Goal: Task Accomplishment & Management: Complete application form

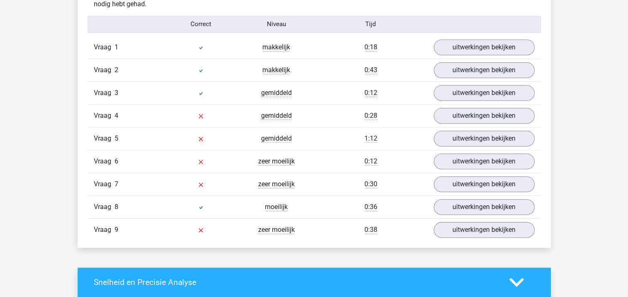
scroll to position [913, 0]
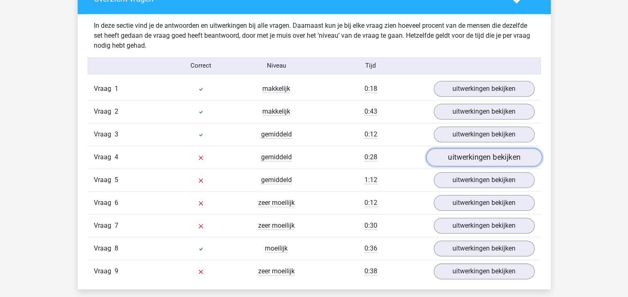
click at [482, 158] on link "uitwerkingen bekijken" at bounding box center [484, 157] width 116 height 18
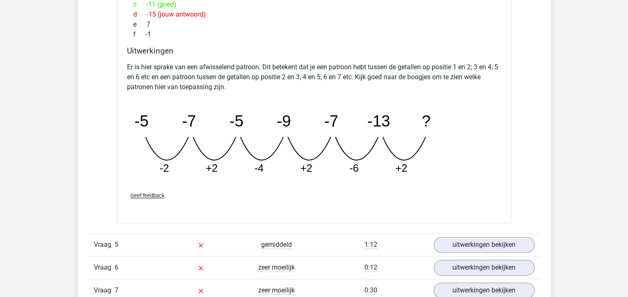
scroll to position [1245, 0]
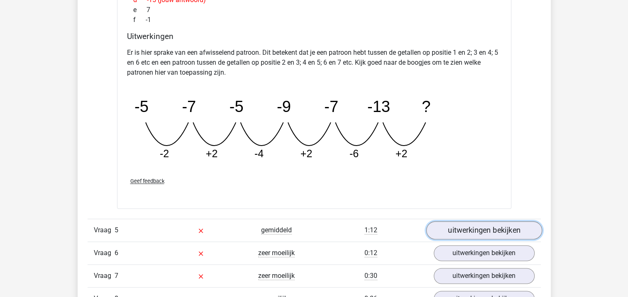
click at [487, 228] on link "uitwerkingen bekijken" at bounding box center [484, 231] width 116 height 18
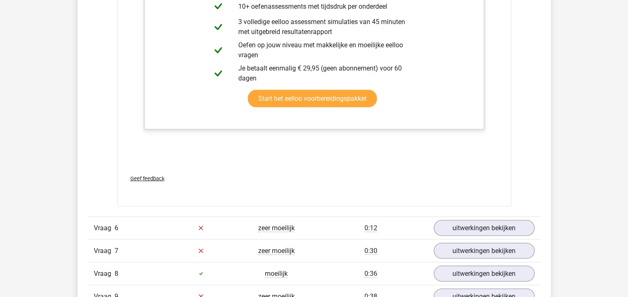
scroll to position [1701, 0]
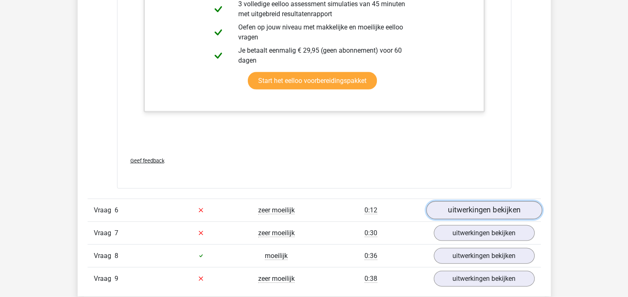
click at [478, 207] on link "uitwerkingen bekijken" at bounding box center [484, 210] width 116 height 18
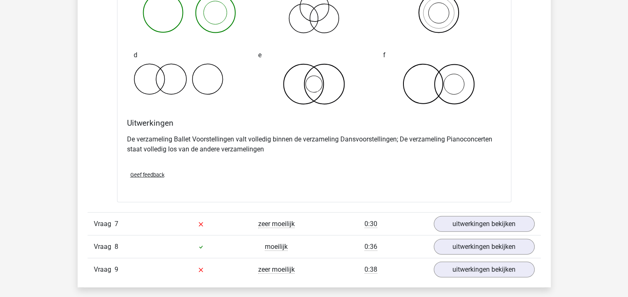
scroll to position [2074, 0]
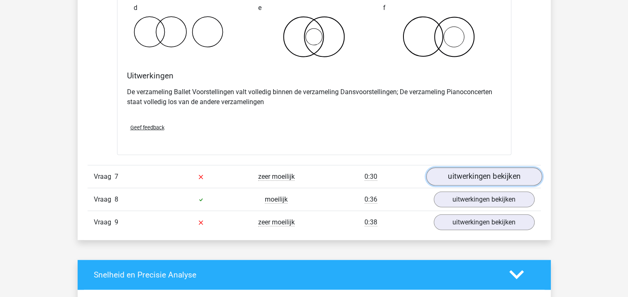
click at [482, 178] on link "uitwerkingen bekijken" at bounding box center [484, 177] width 116 height 18
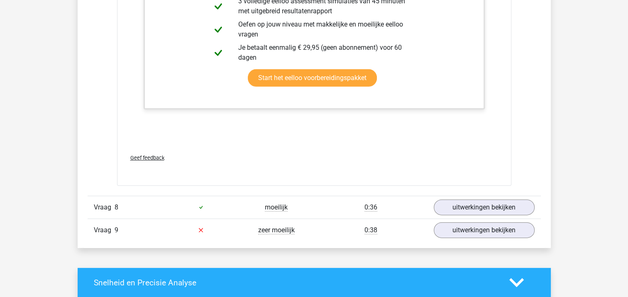
scroll to position [2572, 0]
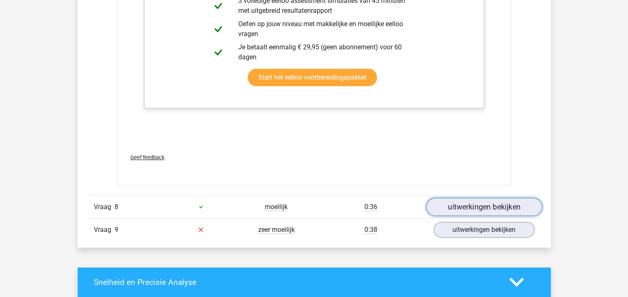
click at [474, 205] on link "uitwerkingen bekijken" at bounding box center [484, 207] width 116 height 18
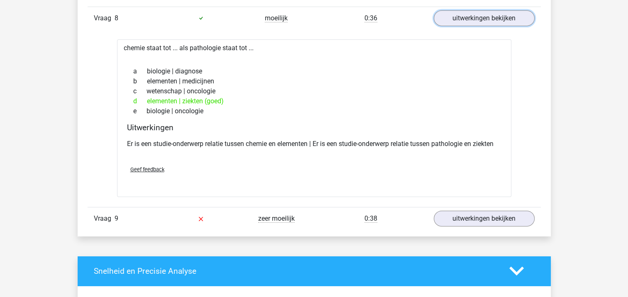
scroll to position [2780, 0]
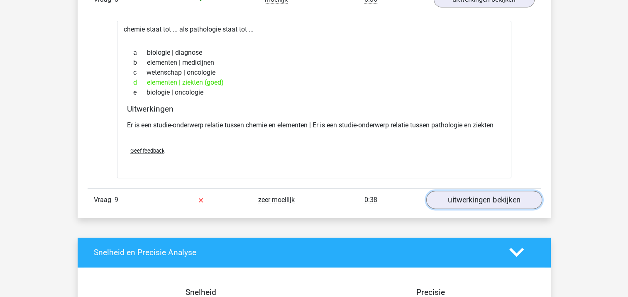
click at [475, 193] on link "uitwerkingen bekijken" at bounding box center [484, 200] width 116 height 18
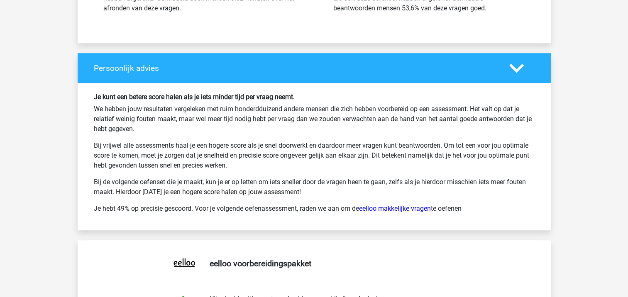
scroll to position [3817, 0]
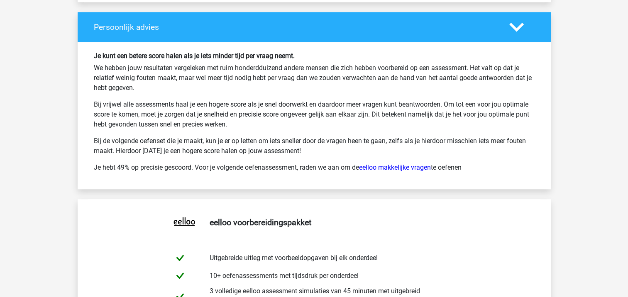
click at [397, 168] on p "Je hebt 49% op precisie gescoord. Voor je volgende oefenassessment, raden we aa…" at bounding box center [314, 168] width 441 height 10
click at [400, 166] on link "eelloo makkelijke vragen" at bounding box center [395, 167] width 72 height 8
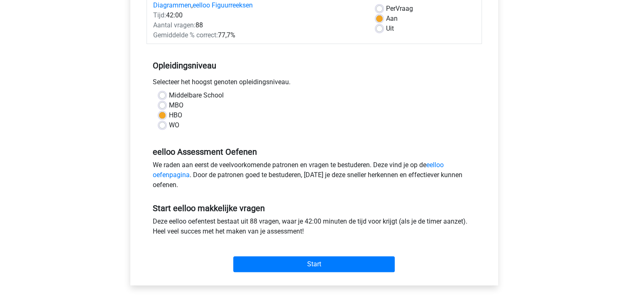
scroll to position [166, 0]
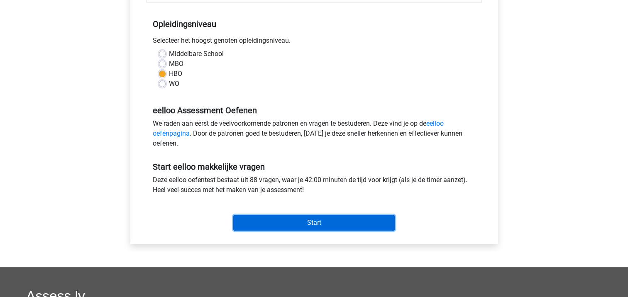
click at [346, 223] on input "Start" at bounding box center [313, 223] width 161 height 16
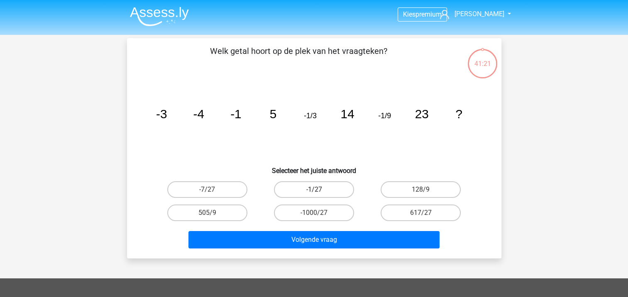
click at [324, 191] on label "-1/27" at bounding box center [314, 189] width 80 height 17
click at [319, 191] on input "-1/27" at bounding box center [316, 192] width 5 height 5
radio input "true"
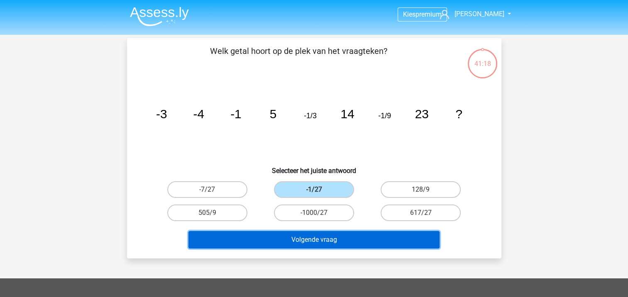
click at [325, 235] on button "Volgende vraag" at bounding box center [313, 239] width 251 height 17
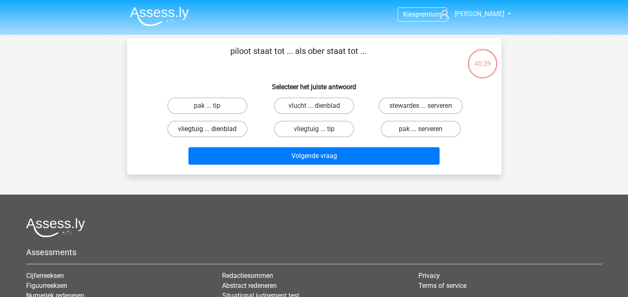
click at [200, 128] on label "vliegtuig ... dienblad" at bounding box center [207, 129] width 80 height 17
click at [207, 129] on input "vliegtuig ... dienblad" at bounding box center [209, 131] width 5 height 5
radio input "true"
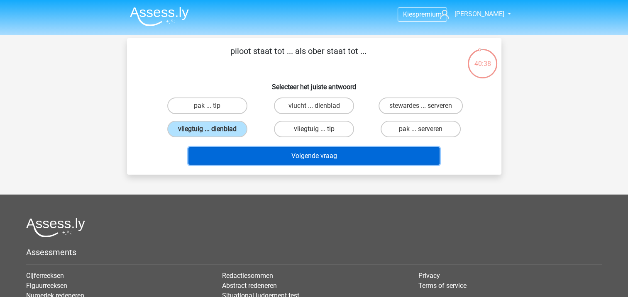
click at [312, 159] on button "Volgende vraag" at bounding box center [313, 155] width 251 height 17
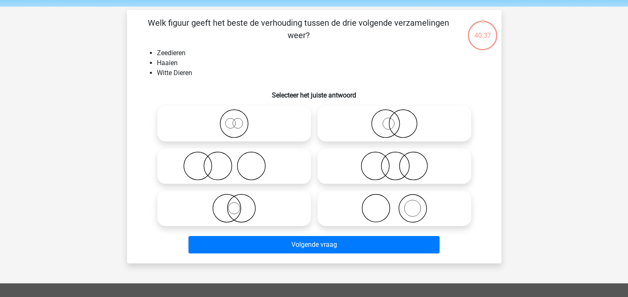
scroll to position [38, 0]
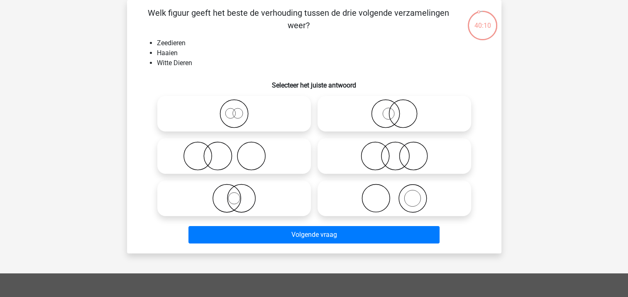
click at [367, 116] on icon at bounding box center [394, 113] width 147 height 29
click at [394, 110] on input "radio" at bounding box center [396, 106] width 5 height 5
radio input "true"
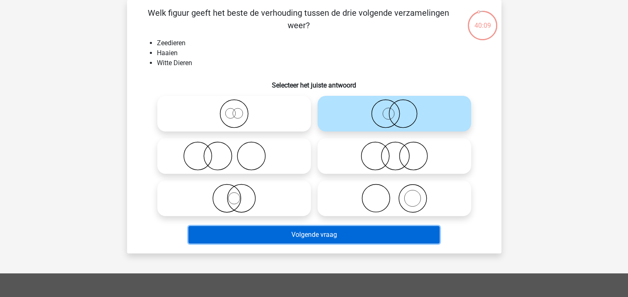
click at [307, 234] on button "Volgende vraag" at bounding box center [313, 234] width 251 height 17
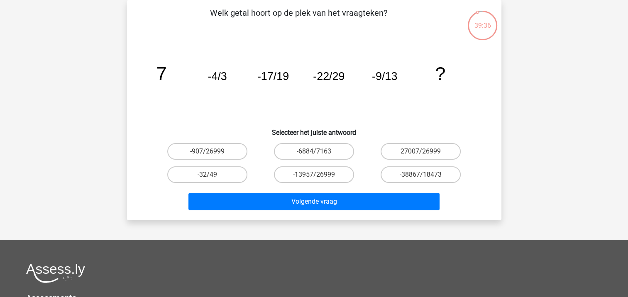
click at [207, 175] on input "-32/49" at bounding box center [209, 177] width 5 height 5
radio input "true"
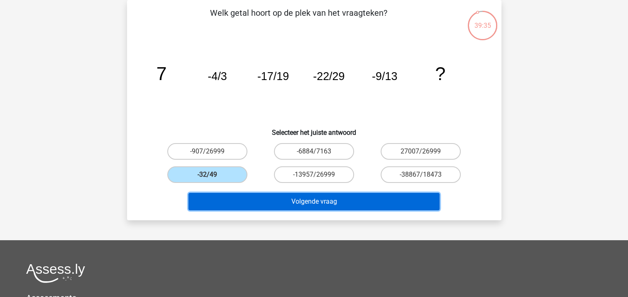
click at [303, 205] on button "Volgende vraag" at bounding box center [313, 201] width 251 height 17
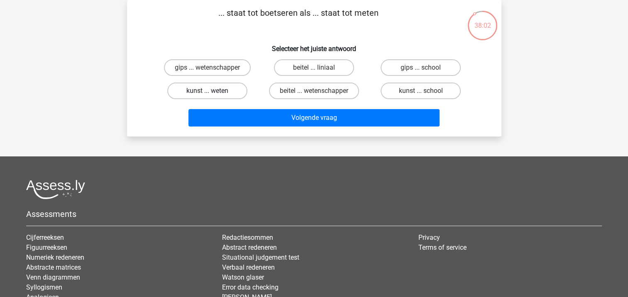
click at [232, 91] on label "kunst ... weten" at bounding box center [207, 91] width 80 height 17
click at [212, 91] on input "kunst ... weten" at bounding box center [209, 93] width 5 height 5
radio input "true"
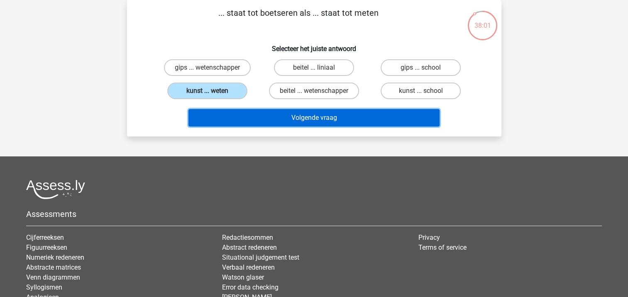
click at [275, 115] on button "Volgende vraag" at bounding box center [313, 117] width 251 height 17
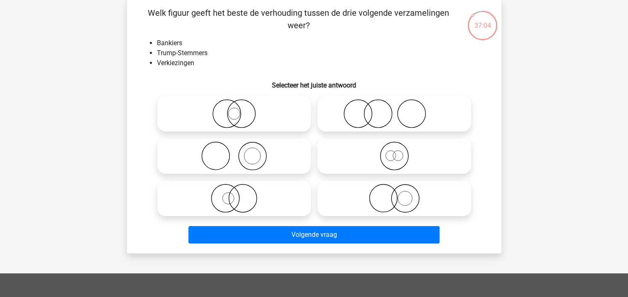
drag, startPoint x: 245, startPoint y: 118, endPoint x: 248, endPoint y: 125, distance: 7.6
click at [246, 121] on icon at bounding box center [234, 113] width 147 height 29
click at [239, 110] on input "radio" at bounding box center [236, 106] width 5 height 5
radio input "true"
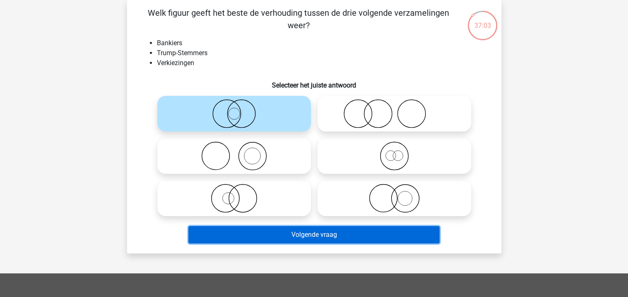
click at [324, 235] on button "Volgende vraag" at bounding box center [313, 234] width 251 height 17
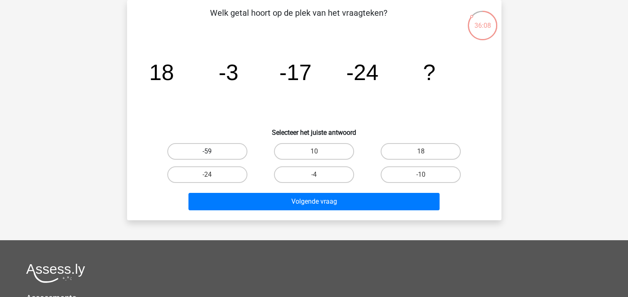
click at [220, 153] on label "-59" at bounding box center [207, 151] width 80 height 17
click at [212, 153] on input "-59" at bounding box center [209, 153] width 5 height 5
radio input "true"
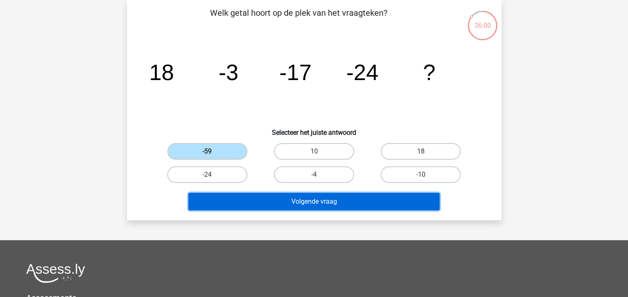
click at [306, 198] on button "Volgende vraag" at bounding box center [313, 201] width 251 height 17
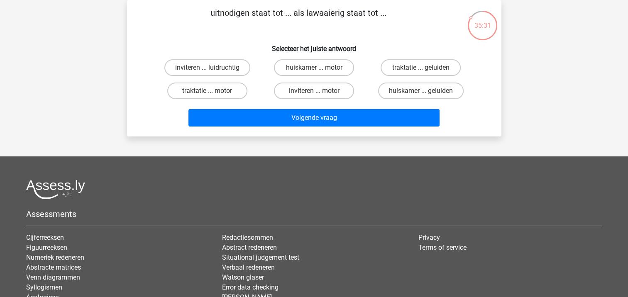
click at [210, 68] on input "inviteren ... luidruchtig" at bounding box center [209, 70] width 5 height 5
radio input "true"
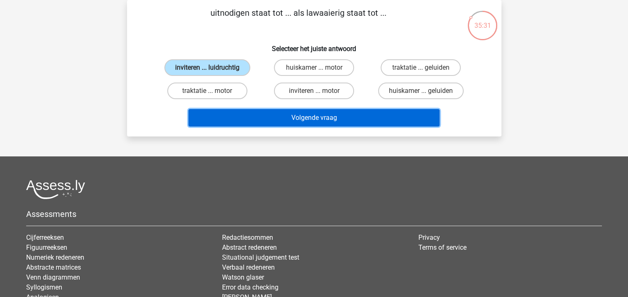
click at [313, 119] on button "Volgende vraag" at bounding box center [313, 117] width 251 height 17
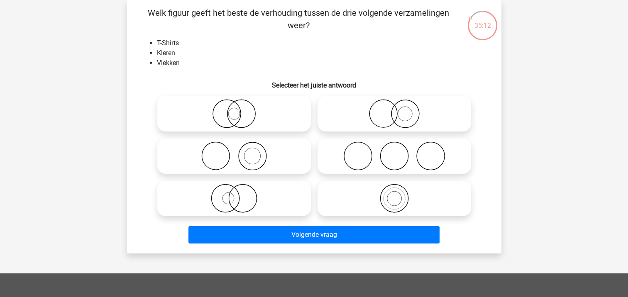
click at [247, 196] on icon at bounding box center [234, 198] width 147 height 29
click at [239, 194] on input "radio" at bounding box center [236, 191] width 5 height 5
radio input "true"
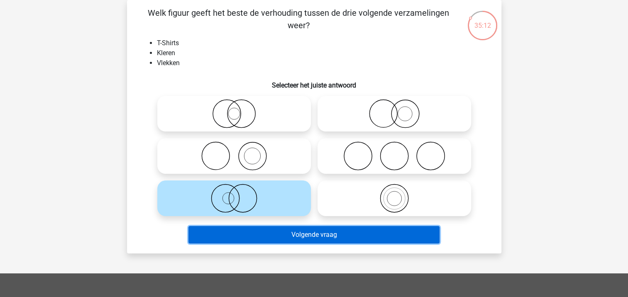
click at [295, 234] on button "Volgende vraag" at bounding box center [313, 234] width 251 height 17
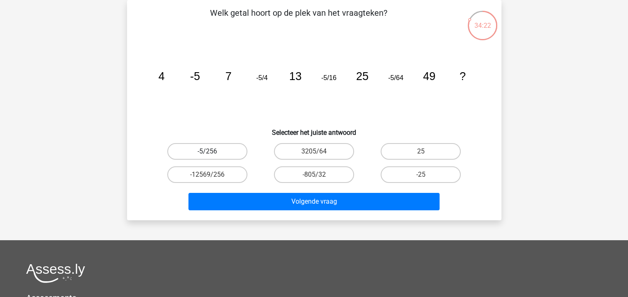
click at [224, 153] on label "-5/256" at bounding box center [207, 151] width 80 height 17
click at [212, 153] on input "-5/256" at bounding box center [209, 153] width 5 height 5
radio input "true"
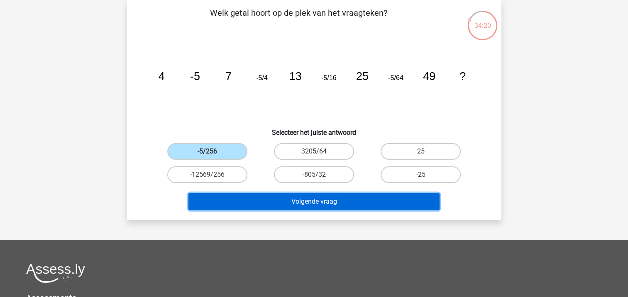
click at [325, 203] on button "Volgende vraag" at bounding box center [313, 201] width 251 height 17
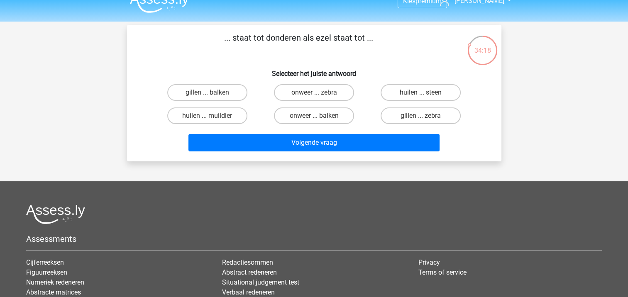
scroll to position [0, 0]
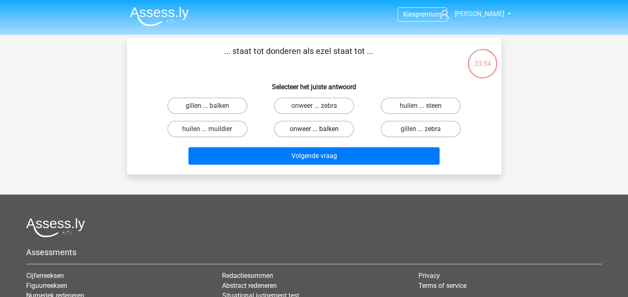
click at [306, 130] on label "onweer ... balken" at bounding box center [314, 129] width 80 height 17
click at [314, 130] on input "onweer ... balken" at bounding box center [316, 131] width 5 height 5
radio input "true"
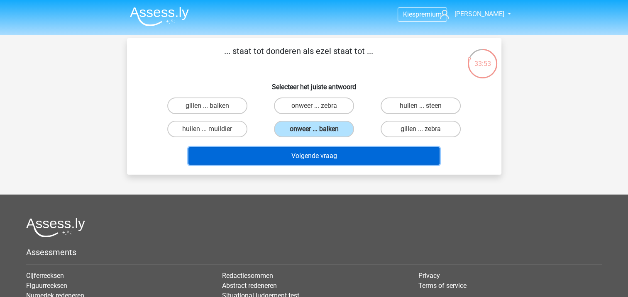
click at [304, 153] on button "Volgende vraag" at bounding box center [313, 155] width 251 height 17
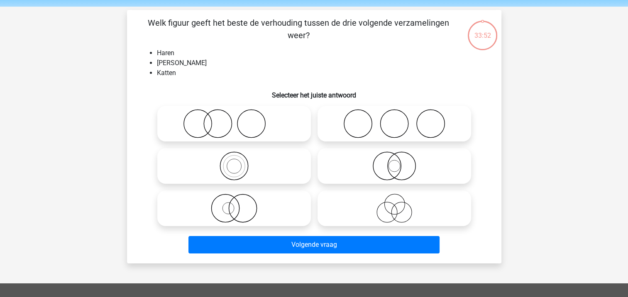
scroll to position [38, 0]
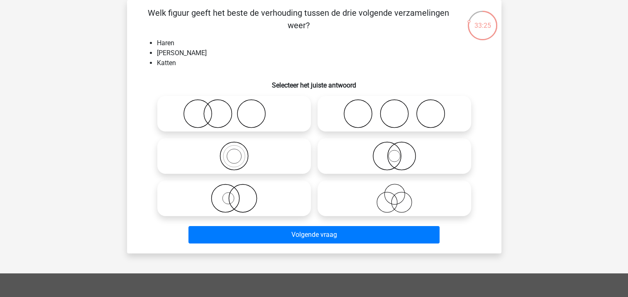
click at [216, 122] on icon at bounding box center [234, 113] width 147 height 29
click at [234, 110] on input "radio" at bounding box center [236, 106] width 5 height 5
radio input "true"
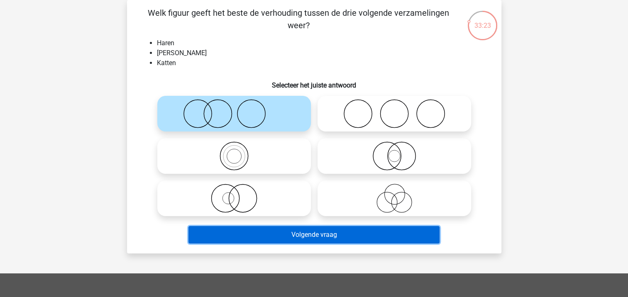
click at [298, 231] on button "Volgende vraag" at bounding box center [313, 234] width 251 height 17
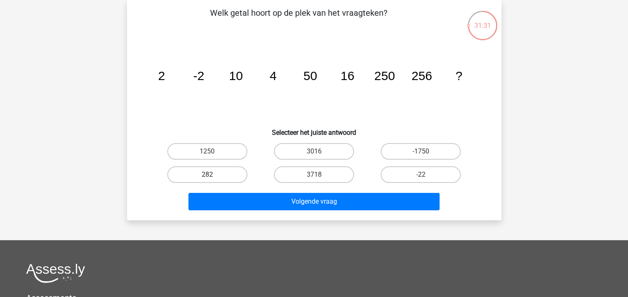
click at [218, 176] on label "282" at bounding box center [207, 174] width 80 height 17
click at [212, 176] on input "282" at bounding box center [209, 177] width 5 height 5
radio input "true"
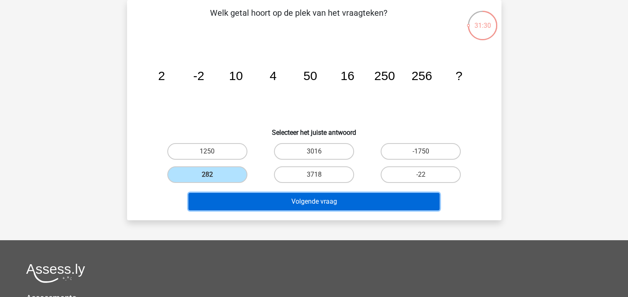
click at [305, 205] on button "Volgende vraag" at bounding box center [313, 201] width 251 height 17
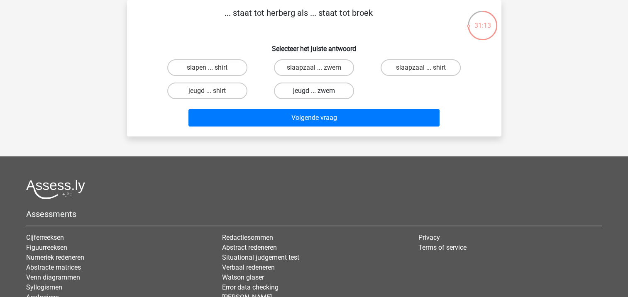
click at [297, 92] on label "jeugd ... zwem" at bounding box center [314, 91] width 80 height 17
click at [314, 92] on input "jeugd ... zwem" at bounding box center [316, 93] width 5 height 5
radio input "true"
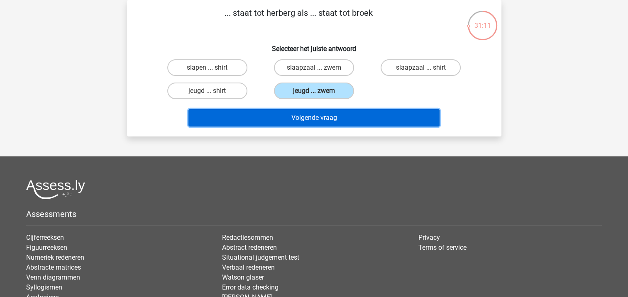
click at [323, 119] on button "Volgende vraag" at bounding box center [313, 117] width 251 height 17
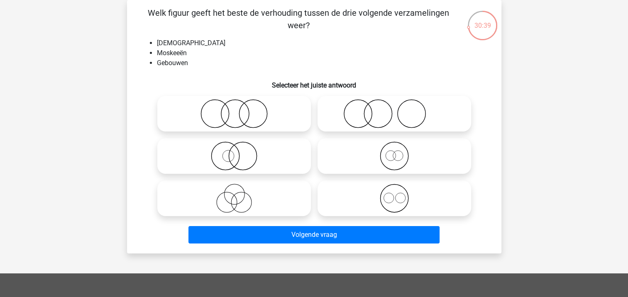
click at [395, 209] on icon at bounding box center [394, 198] width 147 height 29
click at [395, 194] on input "radio" at bounding box center [396, 191] width 5 height 5
radio input "true"
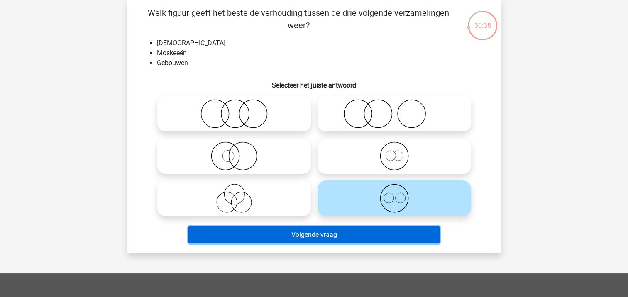
click at [342, 232] on button "Volgende vraag" at bounding box center [313, 234] width 251 height 17
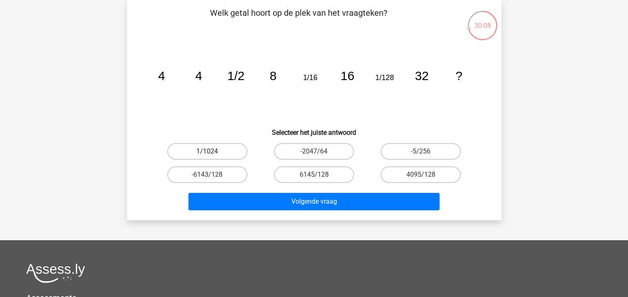
click at [219, 156] on label "1/1024" at bounding box center [207, 151] width 80 height 17
click at [212, 156] on input "1/1024" at bounding box center [209, 153] width 5 height 5
radio input "true"
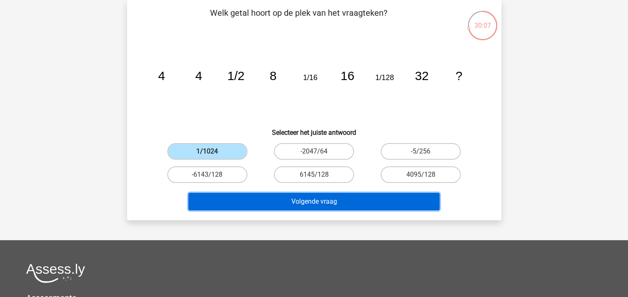
click at [308, 197] on button "Volgende vraag" at bounding box center [313, 201] width 251 height 17
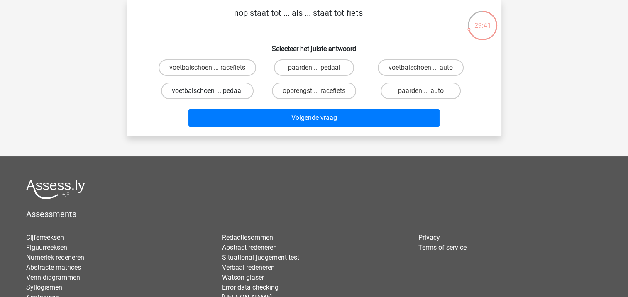
click at [189, 92] on label "voetbalschoen ... pedaal" at bounding box center [207, 91] width 93 height 17
click at [207, 92] on input "voetbalschoen ... pedaal" at bounding box center [209, 93] width 5 height 5
radio input "true"
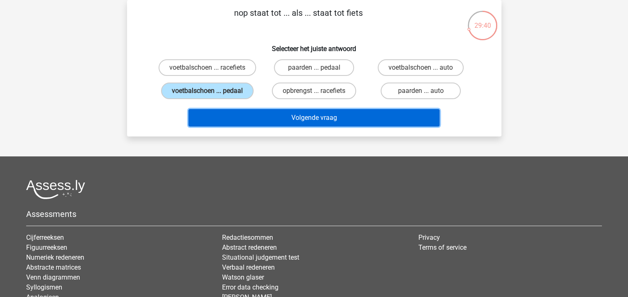
click at [306, 119] on button "Volgende vraag" at bounding box center [313, 117] width 251 height 17
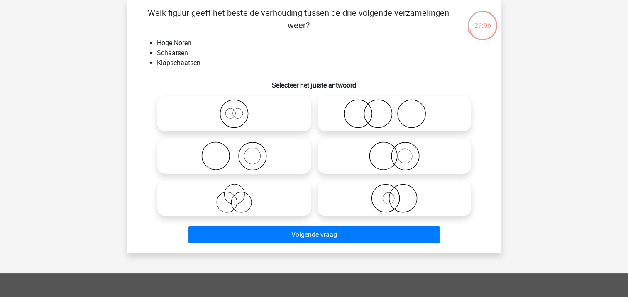
click at [231, 106] on icon at bounding box center [234, 113] width 147 height 29
click at [234, 106] on input "radio" at bounding box center [236, 106] width 5 height 5
radio input "true"
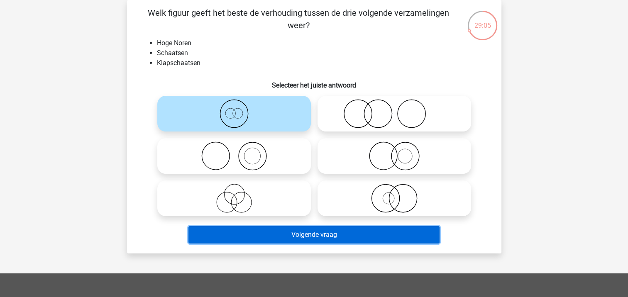
click at [313, 235] on button "Volgende vraag" at bounding box center [313, 234] width 251 height 17
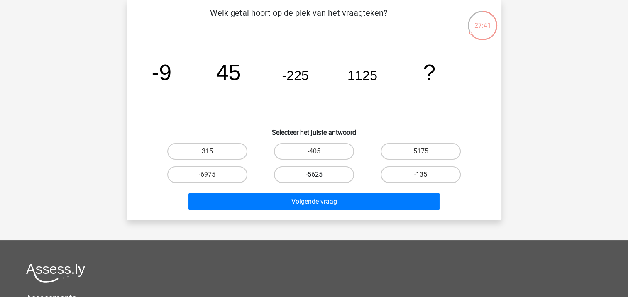
click at [332, 173] on label "-5625" at bounding box center [314, 174] width 80 height 17
click at [319, 175] on input "-5625" at bounding box center [316, 177] width 5 height 5
radio input "true"
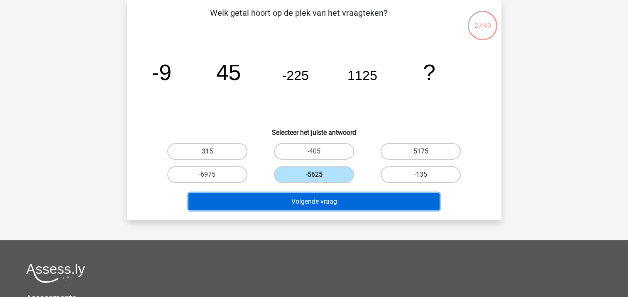
click at [322, 199] on button "Volgende vraag" at bounding box center [313, 201] width 251 height 17
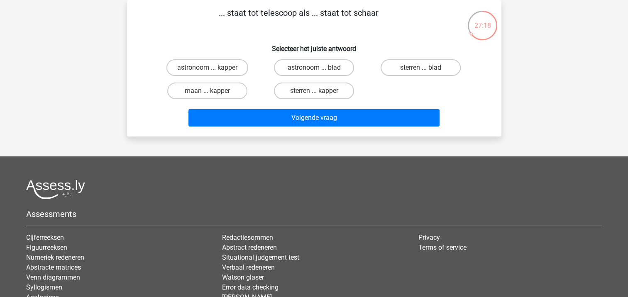
click at [209, 70] on input "astronoom ... kapper" at bounding box center [209, 70] width 5 height 5
radio input "true"
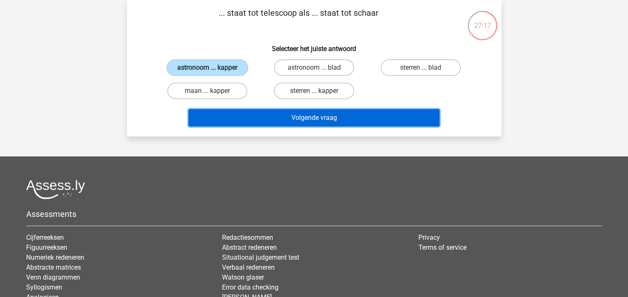
click at [302, 119] on button "Volgende vraag" at bounding box center [313, 117] width 251 height 17
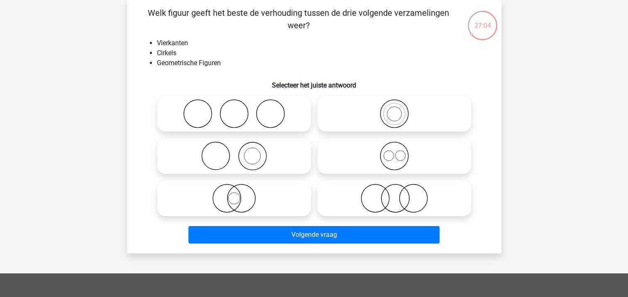
click at [387, 165] on icon at bounding box center [394, 155] width 147 height 29
click at [394, 152] on input "radio" at bounding box center [396, 148] width 5 height 5
radio input "true"
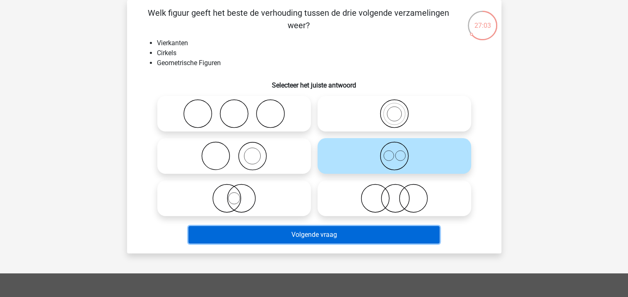
click at [327, 238] on button "Volgende vraag" at bounding box center [313, 234] width 251 height 17
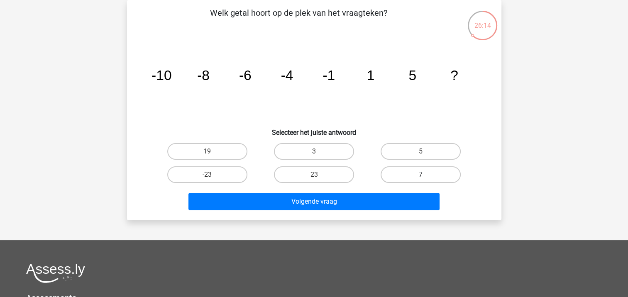
click at [414, 174] on label "7" at bounding box center [420, 174] width 80 height 17
click at [421, 175] on input "7" at bounding box center [423, 177] width 5 height 5
radio input "true"
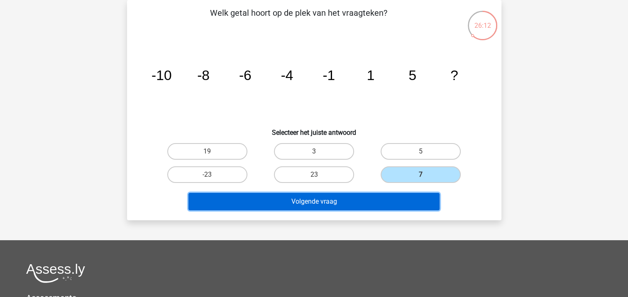
click at [330, 202] on button "Volgende vraag" at bounding box center [313, 201] width 251 height 17
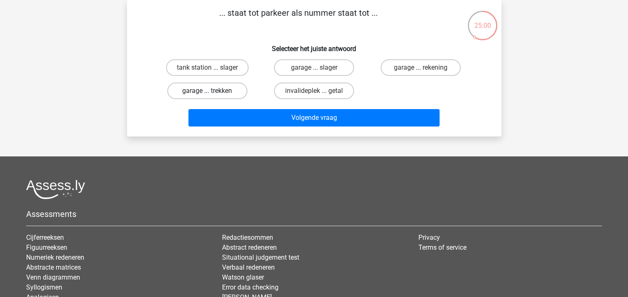
click at [200, 95] on label "garage ... trekken" at bounding box center [207, 91] width 80 height 17
click at [207, 95] on input "garage ... trekken" at bounding box center [209, 93] width 5 height 5
radio input "true"
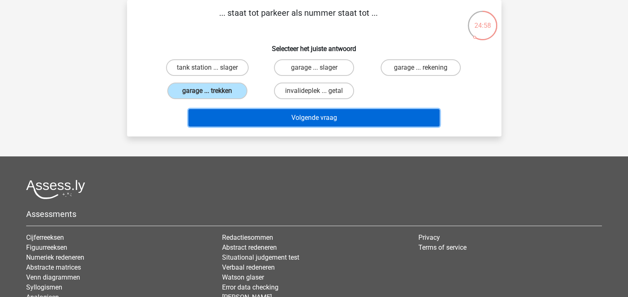
click at [318, 123] on button "Volgende vraag" at bounding box center [313, 117] width 251 height 17
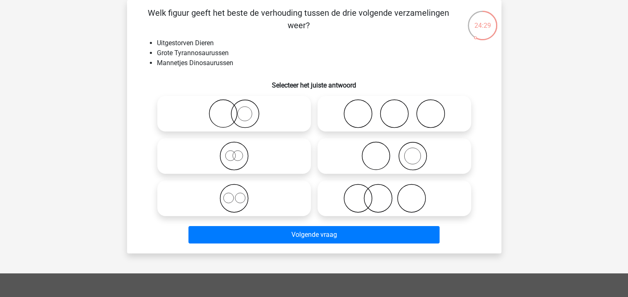
click at [233, 164] on icon at bounding box center [234, 155] width 147 height 29
click at [234, 152] on input "radio" at bounding box center [236, 148] width 5 height 5
radio input "true"
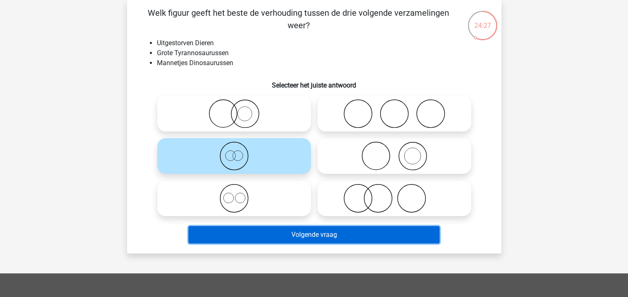
click at [299, 232] on button "Volgende vraag" at bounding box center [313, 234] width 251 height 17
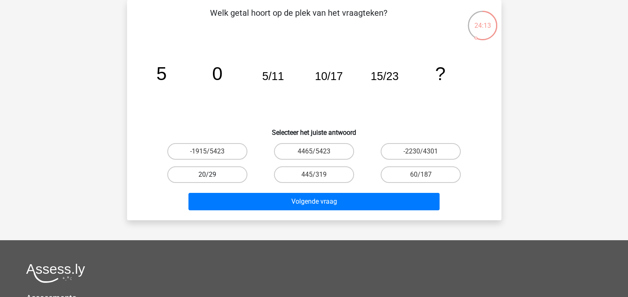
click at [224, 178] on label "20/29" at bounding box center [207, 174] width 80 height 17
click at [212, 178] on input "20/29" at bounding box center [209, 177] width 5 height 5
radio input "true"
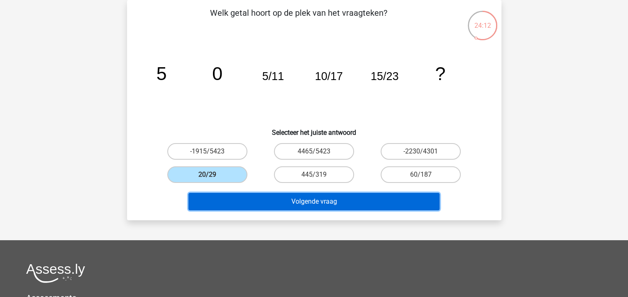
click at [305, 206] on button "Volgende vraag" at bounding box center [313, 201] width 251 height 17
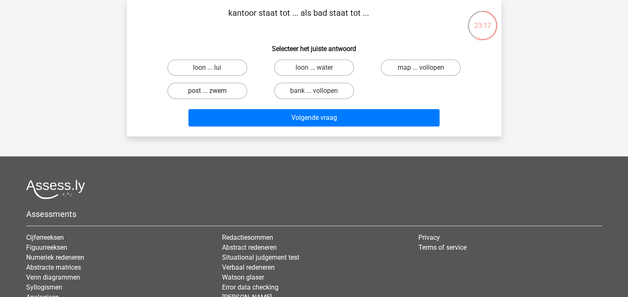
click at [232, 95] on label "post ... zwem" at bounding box center [207, 91] width 80 height 17
click at [212, 95] on input "post ... zwem" at bounding box center [209, 93] width 5 height 5
radio input "true"
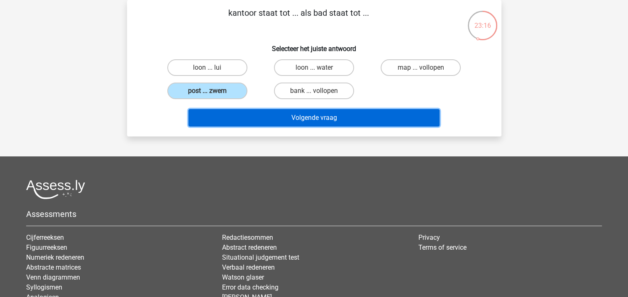
click at [309, 113] on button "Volgende vraag" at bounding box center [313, 117] width 251 height 17
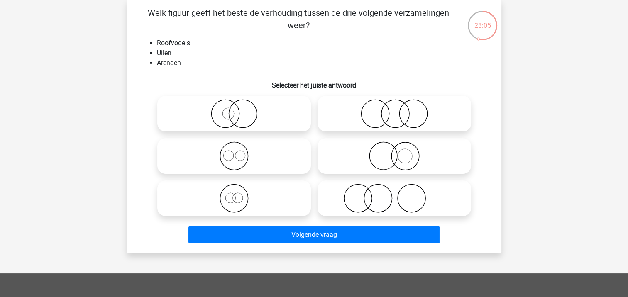
click at [236, 146] on input "radio" at bounding box center [236, 148] width 5 height 5
radio input "true"
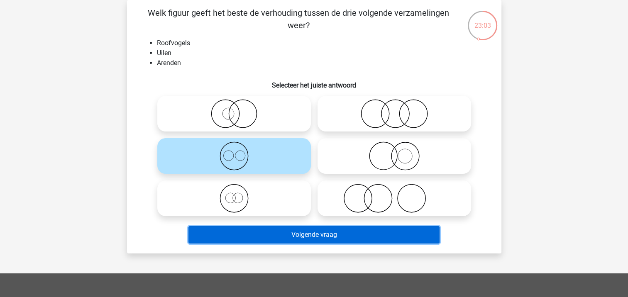
click at [311, 232] on button "Volgende vraag" at bounding box center [313, 234] width 251 height 17
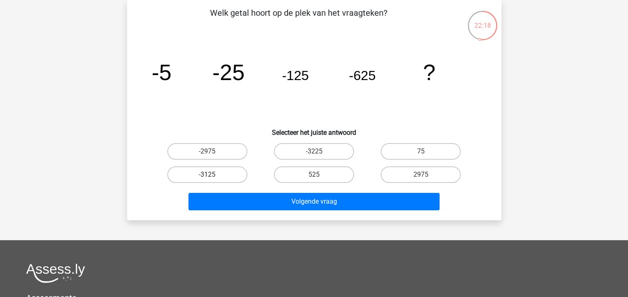
click at [224, 176] on label "-3125" at bounding box center [207, 174] width 80 height 17
click at [212, 176] on input "-3125" at bounding box center [209, 177] width 5 height 5
radio input "true"
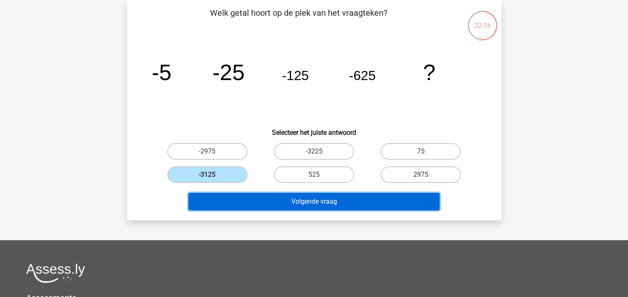
click at [295, 202] on button "Volgende vraag" at bounding box center [313, 201] width 251 height 17
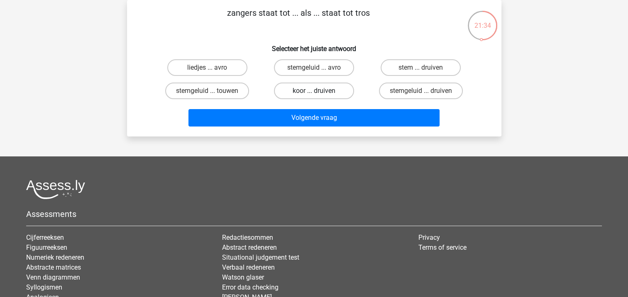
click at [309, 94] on label "koor ... druiven" at bounding box center [314, 91] width 80 height 17
click at [314, 94] on input "koor ... druiven" at bounding box center [316, 93] width 5 height 5
radio input "true"
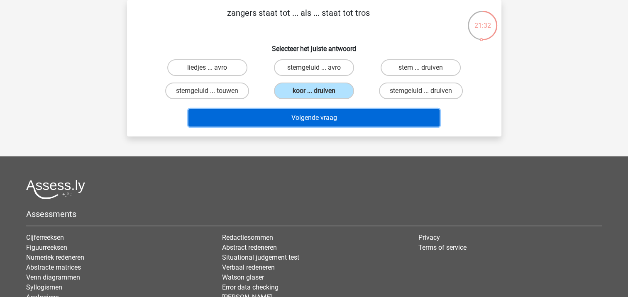
click at [310, 116] on button "Volgende vraag" at bounding box center [313, 117] width 251 height 17
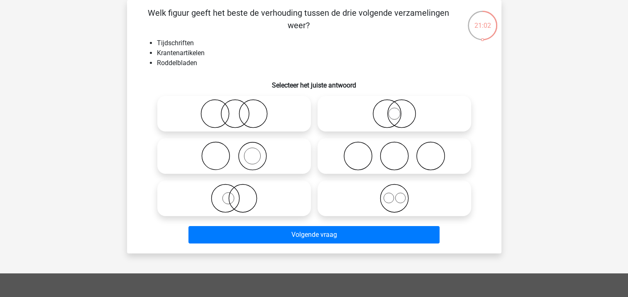
click at [334, 159] on icon at bounding box center [394, 155] width 147 height 29
click at [394, 152] on input "radio" at bounding box center [396, 148] width 5 height 5
radio input "true"
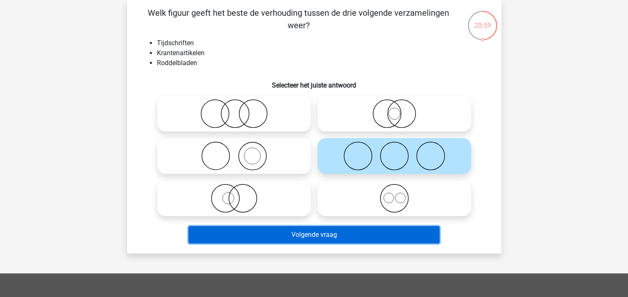
click at [333, 233] on button "Volgende vraag" at bounding box center [313, 234] width 251 height 17
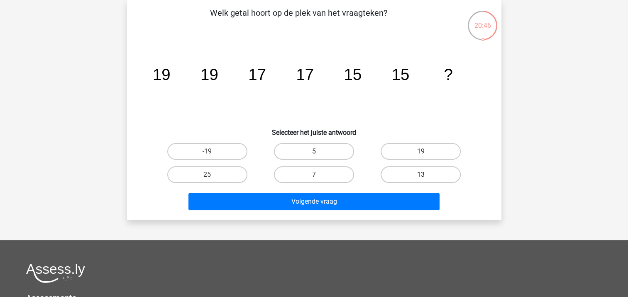
click at [400, 174] on label "13" at bounding box center [420, 174] width 80 height 17
click at [421, 175] on input "13" at bounding box center [423, 177] width 5 height 5
radio input "true"
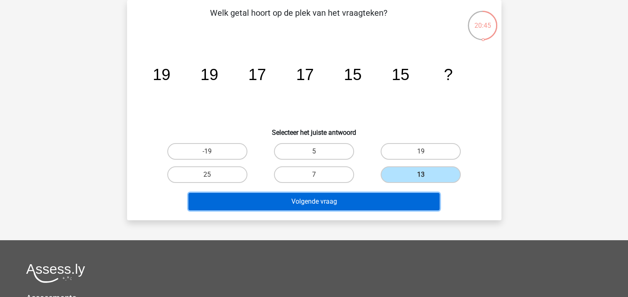
click at [310, 200] on button "Volgende vraag" at bounding box center [313, 201] width 251 height 17
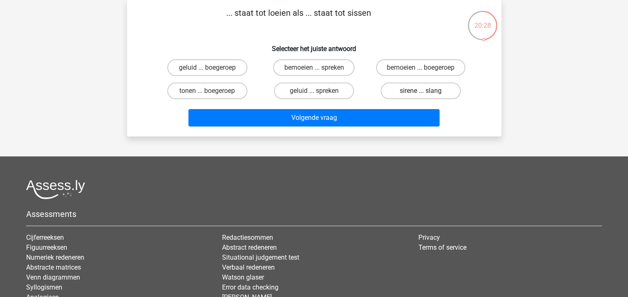
click at [398, 92] on label "sirene ... slang" at bounding box center [420, 91] width 80 height 17
click at [421, 92] on input "sirene ... slang" at bounding box center [423, 93] width 5 height 5
radio input "true"
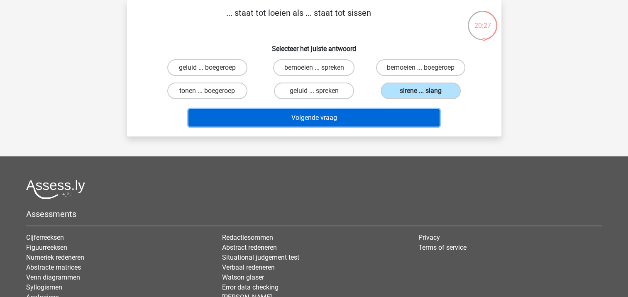
click at [308, 122] on button "Volgende vraag" at bounding box center [313, 117] width 251 height 17
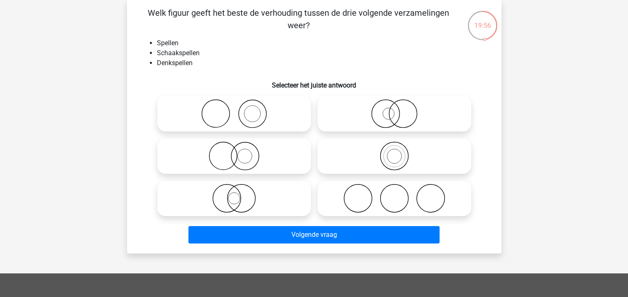
click at [395, 158] on icon at bounding box center [394, 155] width 147 height 29
click at [395, 152] on input "radio" at bounding box center [396, 148] width 5 height 5
radio input "true"
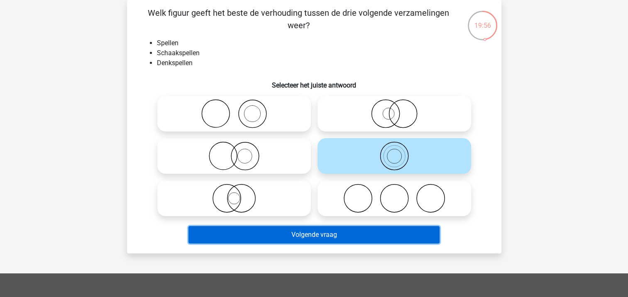
click at [320, 232] on button "Volgende vraag" at bounding box center [313, 234] width 251 height 17
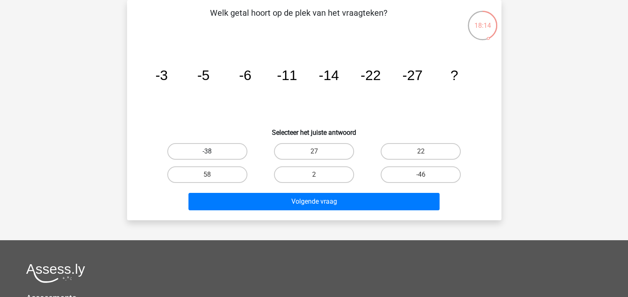
click at [221, 151] on label "-38" at bounding box center [207, 151] width 80 height 17
click at [212, 151] on input "-38" at bounding box center [209, 153] width 5 height 5
radio input "true"
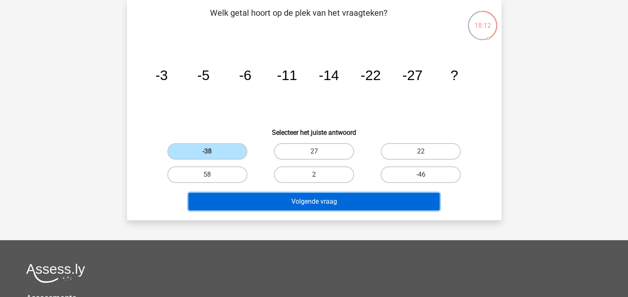
click at [330, 202] on button "Volgende vraag" at bounding box center [313, 201] width 251 height 17
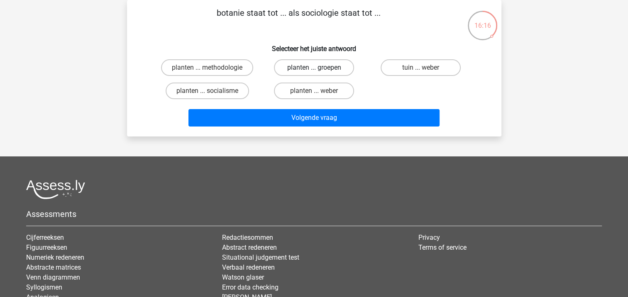
click at [299, 69] on label "planten ... groepen" at bounding box center [314, 67] width 80 height 17
click at [314, 69] on input "planten ... groepen" at bounding box center [316, 70] width 5 height 5
radio input "true"
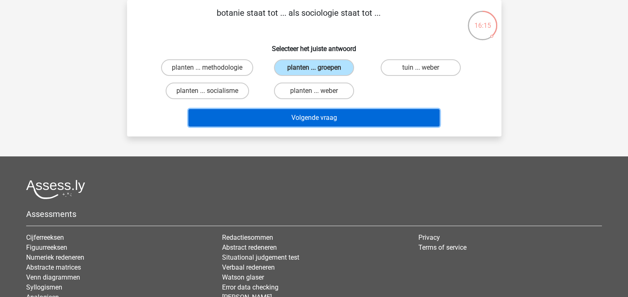
click at [314, 118] on button "Volgende vraag" at bounding box center [313, 117] width 251 height 17
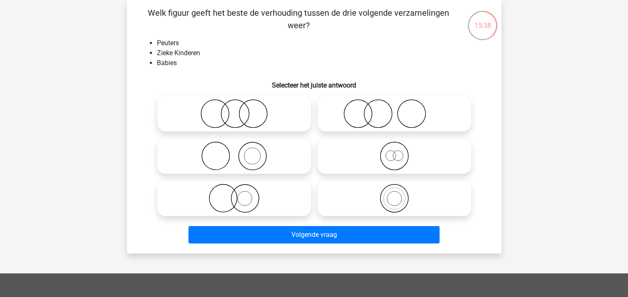
click at [232, 114] on icon at bounding box center [234, 113] width 147 height 29
click at [234, 110] on input "radio" at bounding box center [236, 106] width 5 height 5
radio input "true"
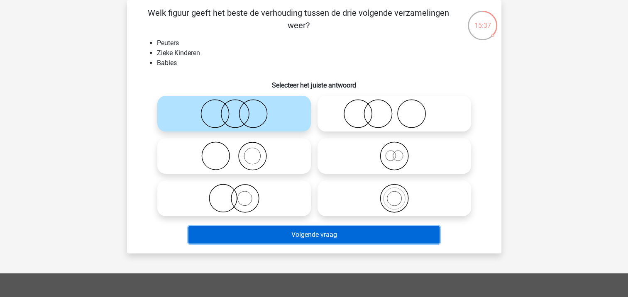
click at [310, 236] on button "Volgende vraag" at bounding box center [313, 234] width 251 height 17
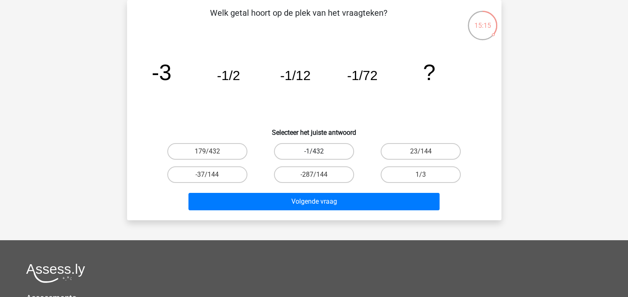
click at [331, 149] on label "-1/432" at bounding box center [314, 151] width 80 height 17
click at [319, 151] on input "-1/432" at bounding box center [316, 153] width 5 height 5
radio input "true"
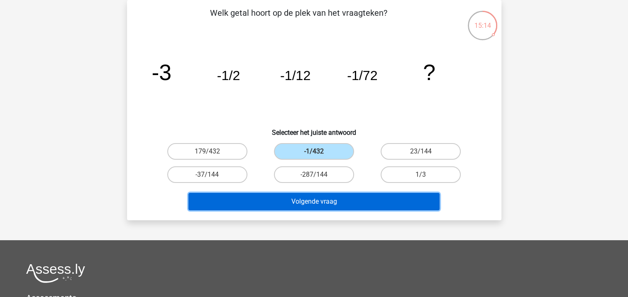
click at [324, 198] on button "Volgende vraag" at bounding box center [313, 201] width 251 height 17
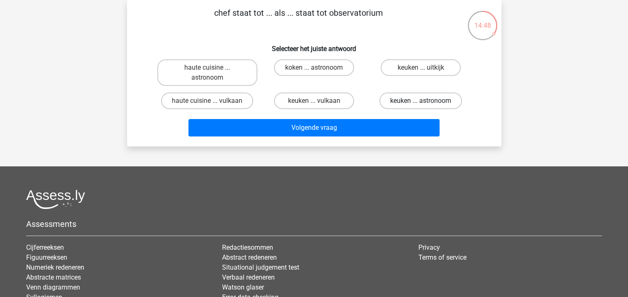
click at [413, 106] on label "keuken ... astronoom" at bounding box center [420, 101] width 83 height 17
click at [421, 106] on input "keuken ... astronoom" at bounding box center [423, 103] width 5 height 5
radio input "true"
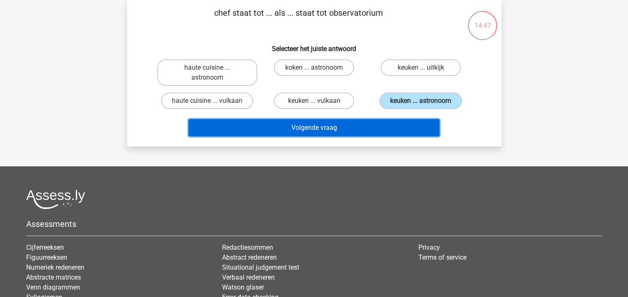
click at [336, 129] on button "Volgende vraag" at bounding box center [313, 127] width 251 height 17
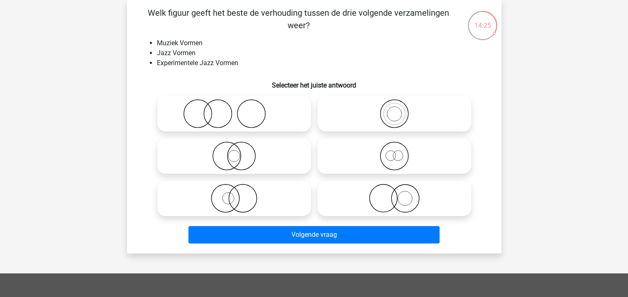
click at [394, 116] on icon at bounding box center [394, 113] width 147 height 29
click at [394, 110] on input "radio" at bounding box center [396, 106] width 5 height 5
radio input "true"
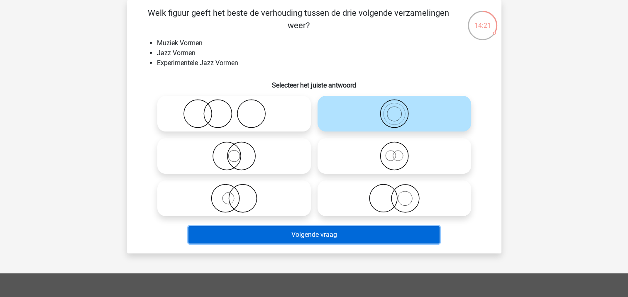
click at [319, 236] on button "Volgende vraag" at bounding box center [313, 234] width 251 height 17
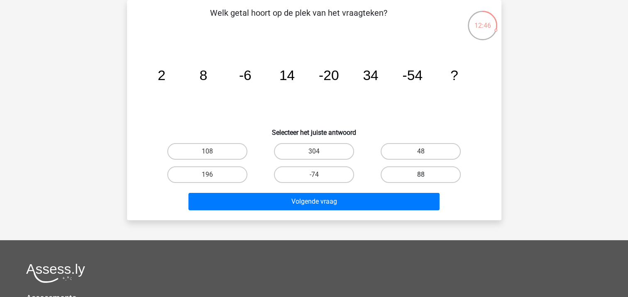
click at [408, 175] on label "88" at bounding box center [420, 174] width 80 height 17
click at [421, 175] on input "88" at bounding box center [423, 177] width 5 height 5
radio input "true"
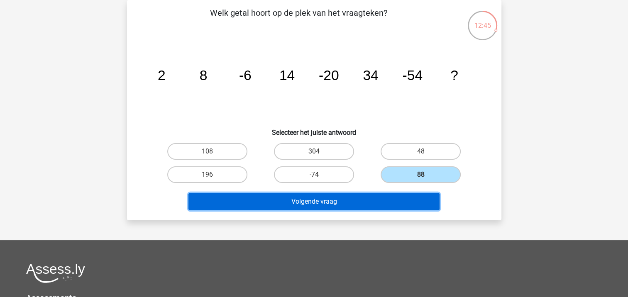
click at [326, 198] on button "Volgende vraag" at bounding box center [313, 201] width 251 height 17
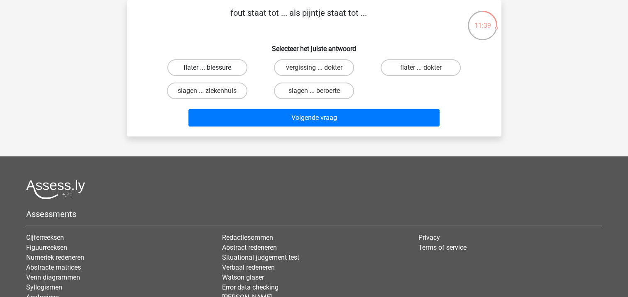
click at [221, 70] on label "flater ... blessure" at bounding box center [207, 67] width 80 height 17
click at [212, 70] on input "flater ... blessure" at bounding box center [209, 70] width 5 height 5
radio input "true"
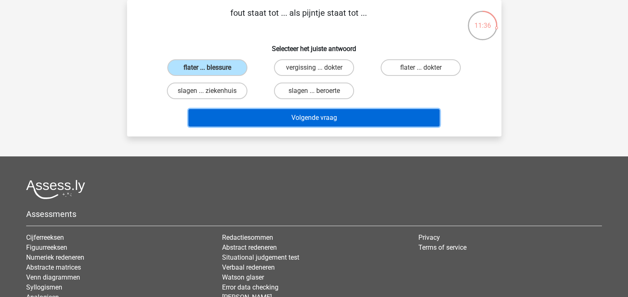
click at [282, 119] on button "Volgende vraag" at bounding box center [313, 117] width 251 height 17
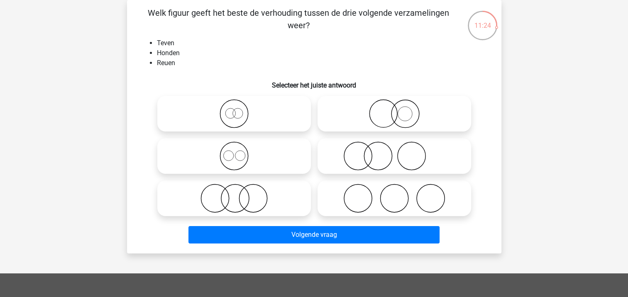
click at [232, 165] on icon at bounding box center [234, 155] width 147 height 29
click at [234, 152] on input "radio" at bounding box center [236, 148] width 5 height 5
radio input "true"
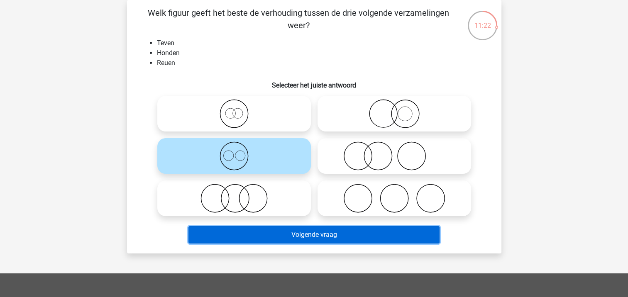
click at [305, 236] on button "Volgende vraag" at bounding box center [313, 234] width 251 height 17
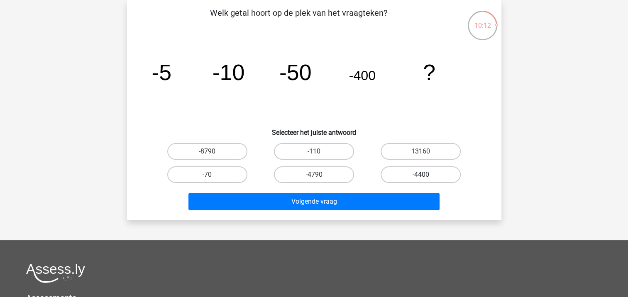
click at [413, 178] on label "-4400" at bounding box center [420, 174] width 80 height 17
click at [421, 178] on input "-4400" at bounding box center [423, 177] width 5 height 5
radio input "true"
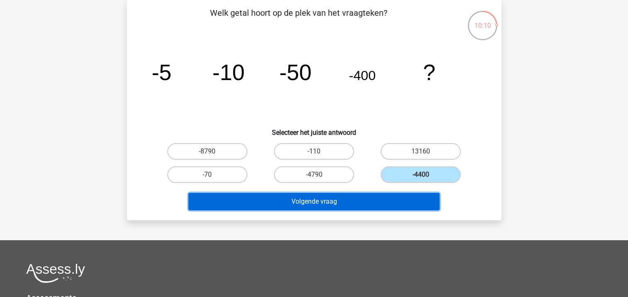
click at [310, 205] on button "Volgende vraag" at bounding box center [313, 201] width 251 height 17
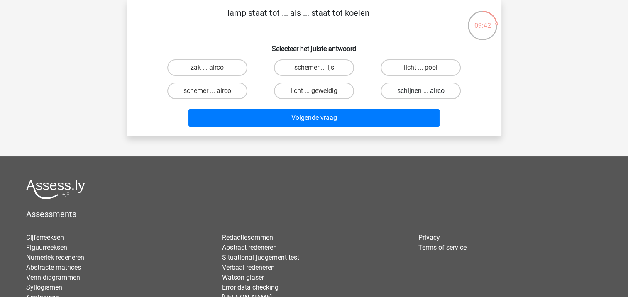
click at [400, 93] on label "schijnen ... airco" at bounding box center [420, 91] width 80 height 17
click at [421, 93] on input "schijnen ... airco" at bounding box center [423, 93] width 5 height 5
radio input "true"
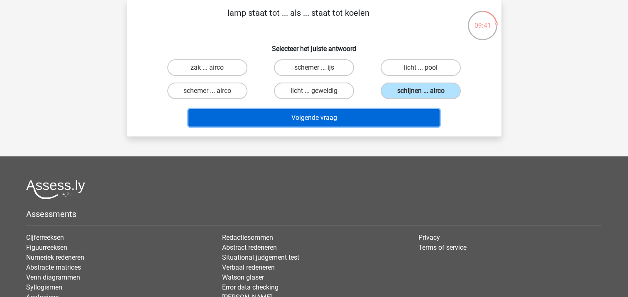
click at [339, 122] on button "Volgende vraag" at bounding box center [313, 117] width 251 height 17
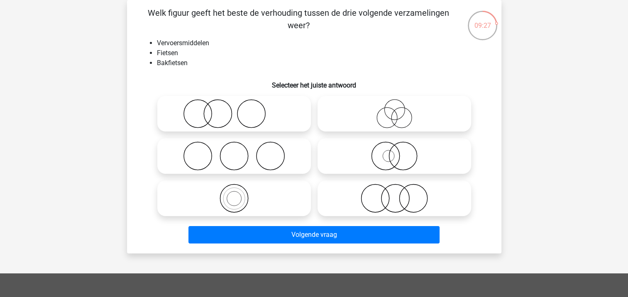
click at [247, 207] on icon at bounding box center [234, 198] width 147 height 29
click at [239, 194] on input "radio" at bounding box center [236, 191] width 5 height 5
radio input "true"
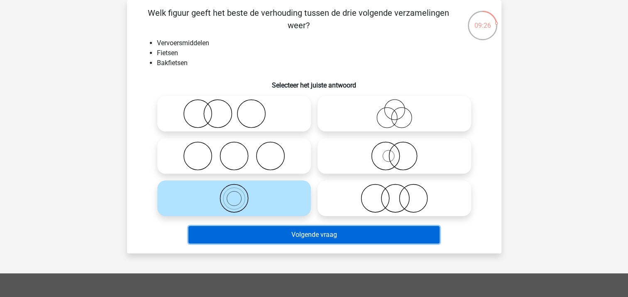
click at [288, 234] on button "Volgende vraag" at bounding box center [313, 234] width 251 height 17
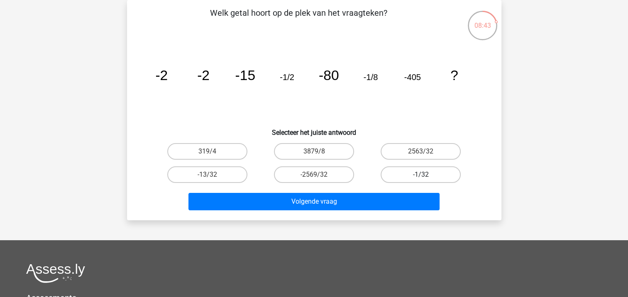
click at [399, 177] on label "-1/32" at bounding box center [420, 174] width 80 height 17
click at [421, 177] on input "-1/32" at bounding box center [423, 177] width 5 height 5
radio input "true"
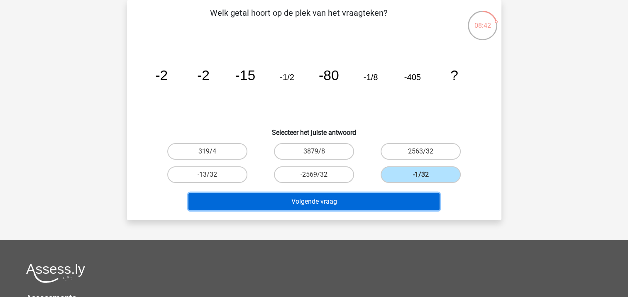
click at [340, 208] on button "Volgende vraag" at bounding box center [313, 201] width 251 height 17
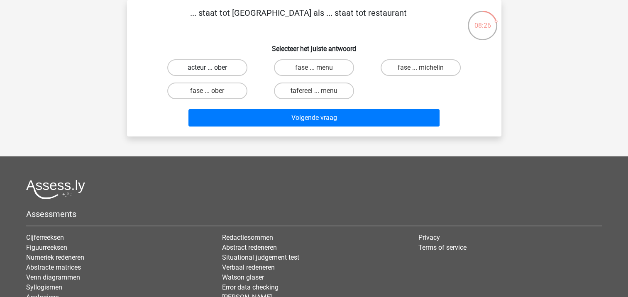
click at [222, 67] on label "acteur ... ober" at bounding box center [207, 67] width 80 height 17
click at [212, 68] on input "acteur ... ober" at bounding box center [209, 70] width 5 height 5
radio input "true"
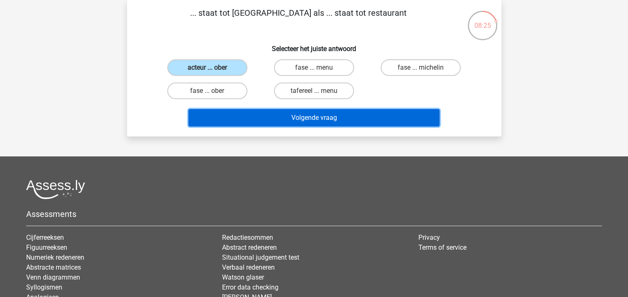
click at [292, 117] on button "Volgende vraag" at bounding box center [313, 117] width 251 height 17
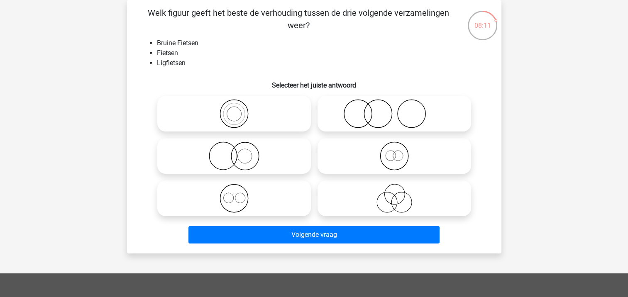
click at [387, 163] on icon at bounding box center [394, 155] width 147 height 29
click at [394, 152] on input "radio" at bounding box center [396, 148] width 5 height 5
radio input "true"
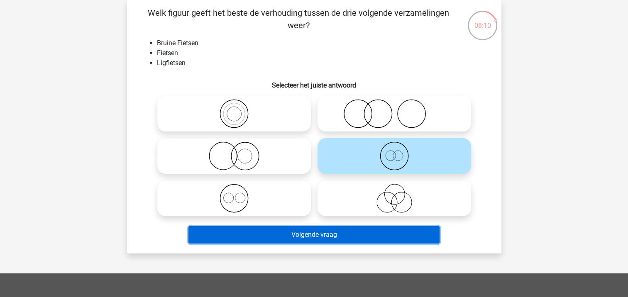
click at [336, 239] on button "Volgende vraag" at bounding box center [313, 234] width 251 height 17
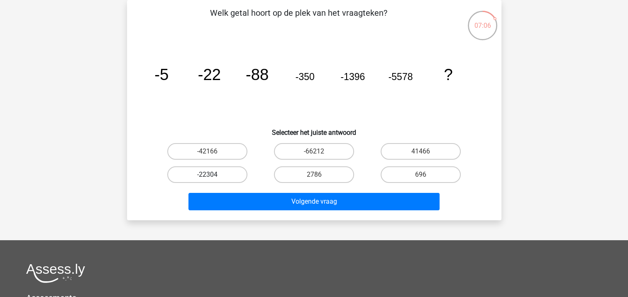
click at [217, 171] on label "-22304" at bounding box center [207, 174] width 80 height 17
click at [212, 175] on input "-22304" at bounding box center [209, 177] width 5 height 5
radio input "true"
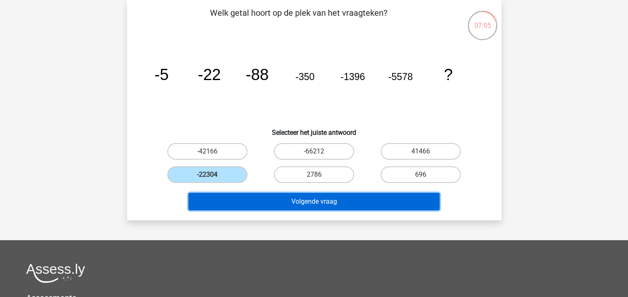
click at [295, 203] on button "Volgende vraag" at bounding box center [313, 201] width 251 height 17
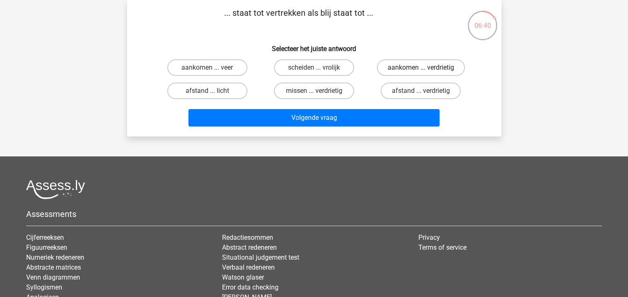
click at [403, 68] on label "aankomen ... verdrietig" at bounding box center [421, 67] width 88 height 17
click at [421, 68] on input "aankomen ... verdrietig" at bounding box center [423, 70] width 5 height 5
radio input "true"
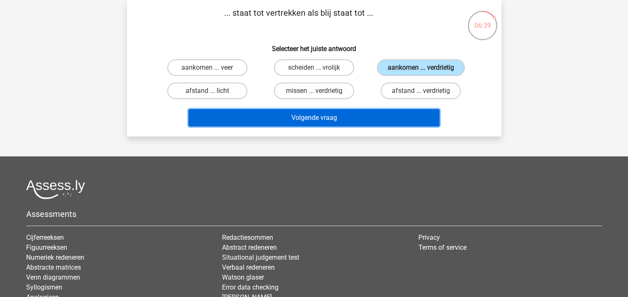
click at [320, 121] on button "Volgende vraag" at bounding box center [313, 117] width 251 height 17
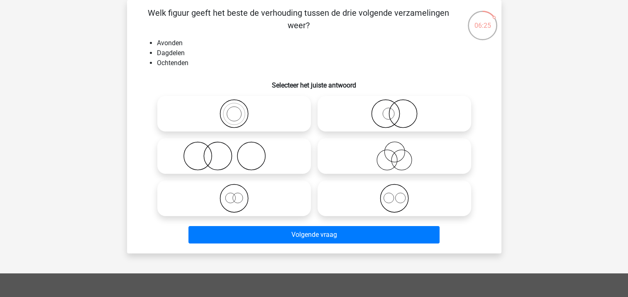
click at [392, 206] on icon at bounding box center [394, 198] width 147 height 29
click at [394, 194] on input "radio" at bounding box center [396, 191] width 5 height 5
radio input "true"
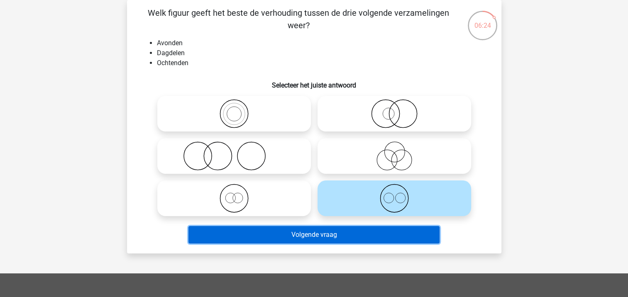
click at [312, 236] on button "Volgende vraag" at bounding box center [313, 234] width 251 height 17
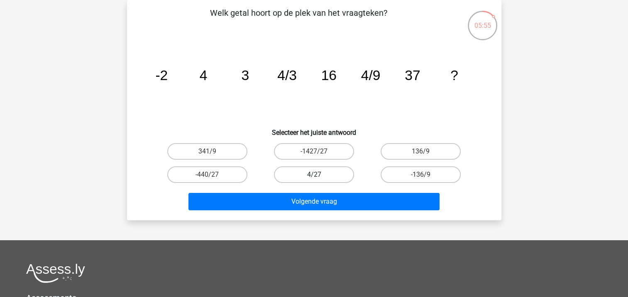
click at [327, 173] on label "4/27" at bounding box center [314, 174] width 80 height 17
click at [319, 175] on input "4/27" at bounding box center [316, 177] width 5 height 5
radio input "true"
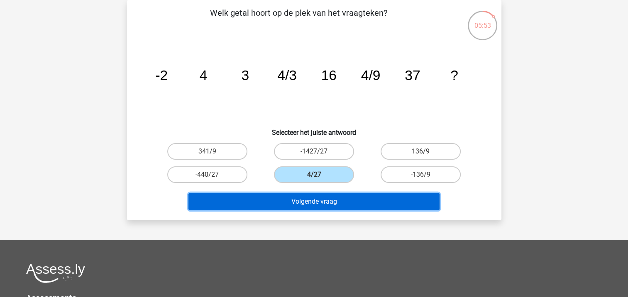
click at [322, 205] on button "Volgende vraag" at bounding box center [313, 201] width 251 height 17
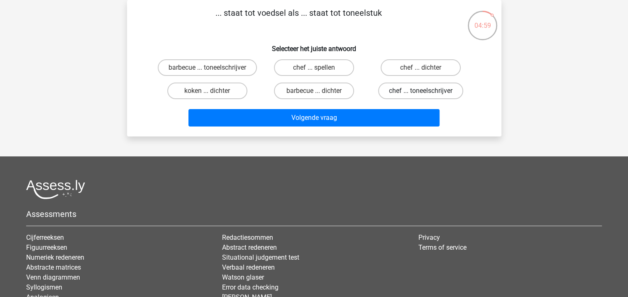
click at [414, 99] on label "chef ... toneelschrijver" at bounding box center [420, 91] width 85 height 17
click at [421, 96] on input "chef ... toneelschrijver" at bounding box center [423, 93] width 5 height 5
radio input "true"
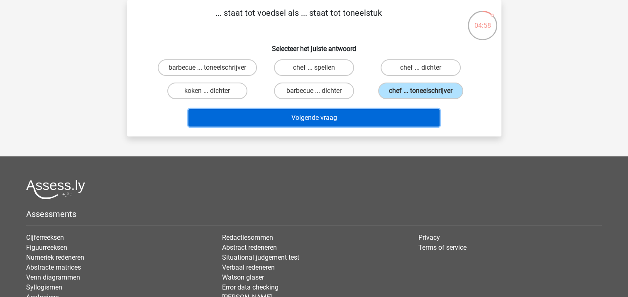
click at [339, 127] on button "Volgende vraag" at bounding box center [313, 117] width 251 height 17
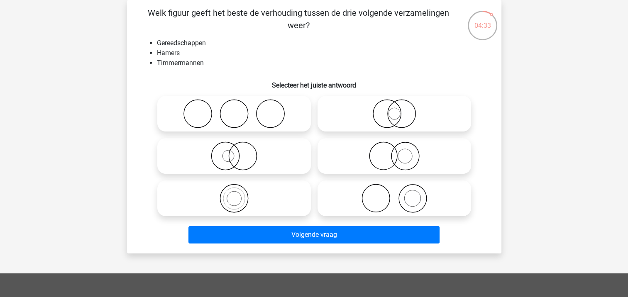
click at [347, 201] on icon at bounding box center [394, 198] width 147 height 29
click at [394, 194] on input "radio" at bounding box center [396, 191] width 5 height 5
radio input "true"
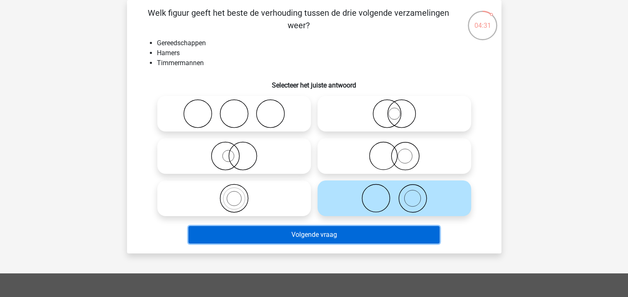
click at [339, 234] on button "Volgende vraag" at bounding box center [313, 234] width 251 height 17
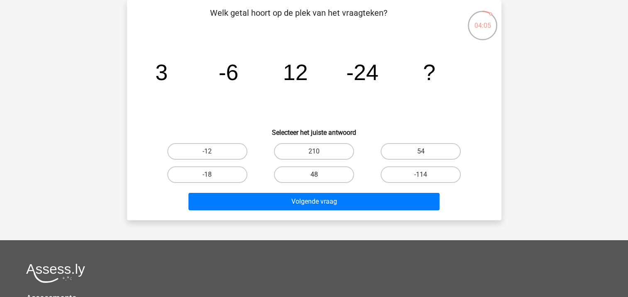
click at [329, 173] on label "48" at bounding box center [314, 174] width 80 height 17
click at [319, 175] on input "48" at bounding box center [316, 177] width 5 height 5
radio input "true"
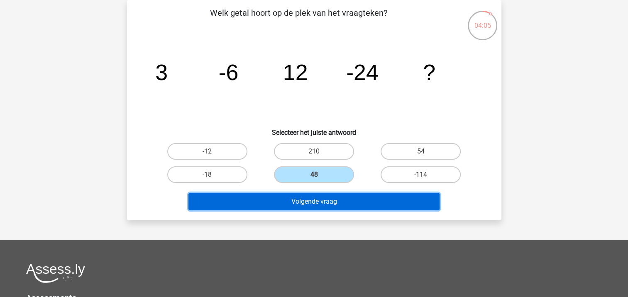
click at [325, 201] on button "Volgende vraag" at bounding box center [313, 201] width 251 height 17
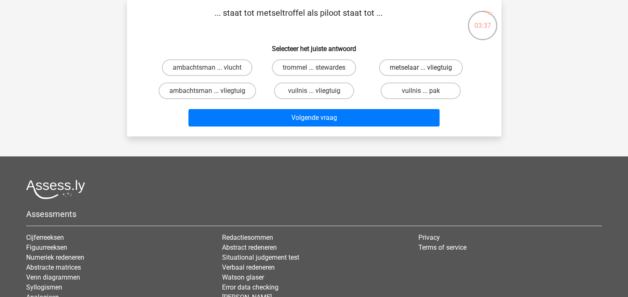
click at [384, 69] on label "metselaar ... vliegtuig" at bounding box center [421, 67] width 84 height 17
click at [421, 69] on input "metselaar ... vliegtuig" at bounding box center [423, 70] width 5 height 5
radio input "true"
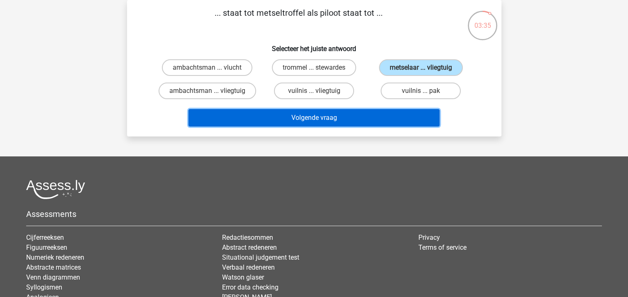
click at [321, 120] on button "Volgende vraag" at bounding box center [313, 117] width 251 height 17
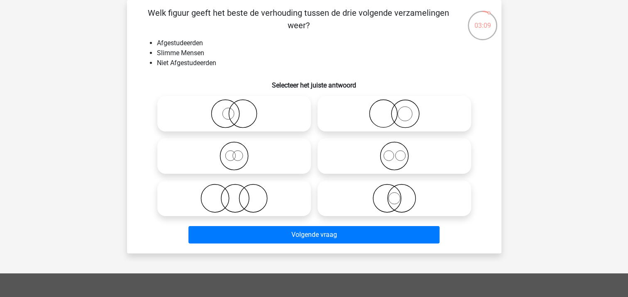
click at [380, 199] on icon at bounding box center [394, 198] width 147 height 29
click at [394, 194] on input "radio" at bounding box center [396, 191] width 5 height 5
radio input "true"
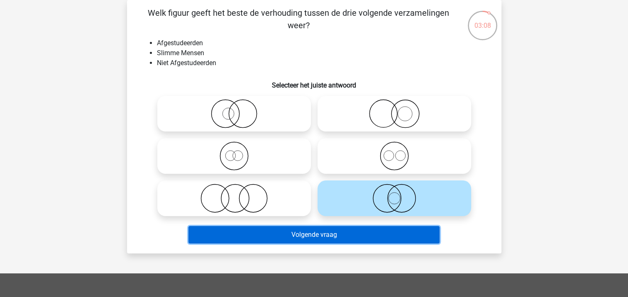
click at [318, 234] on button "Volgende vraag" at bounding box center [313, 234] width 251 height 17
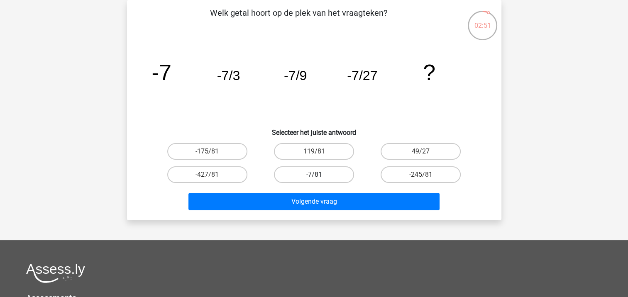
click at [320, 173] on label "-7/81" at bounding box center [314, 174] width 80 height 17
click at [319, 175] on input "-7/81" at bounding box center [316, 177] width 5 height 5
radio input "true"
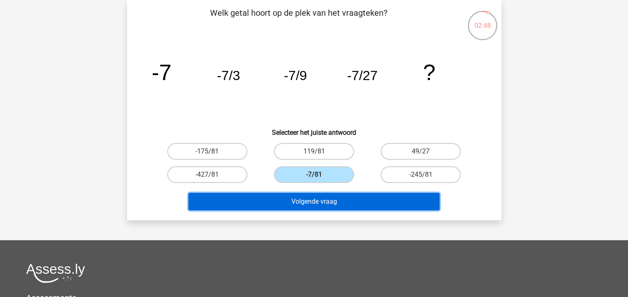
click at [329, 200] on button "Volgende vraag" at bounding box center [313, 201] width 251 height 17
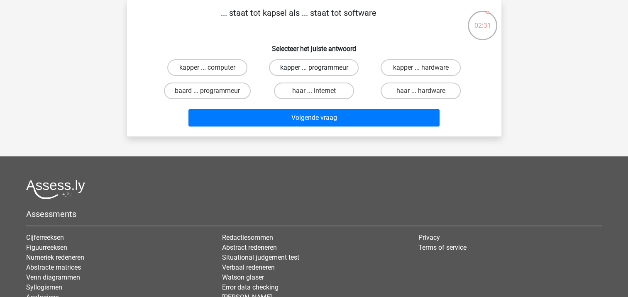
click at [302, 71] on label "kapper ... programmeur" at bounding box center [314, 67] width 90 height 17
click at [314, 71] on input "kapper ... programmeur" at bounding box center [316, 70] width 5 height 5
radio input "true"
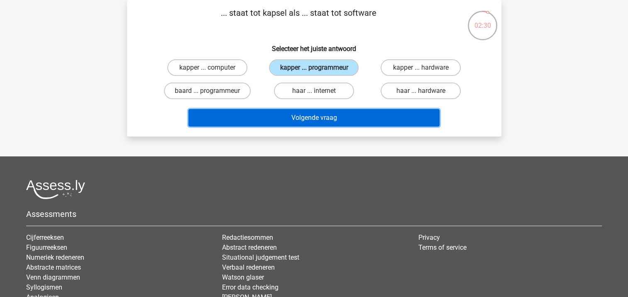
click at [300, 121] on button "Volgende vraag" at bounding box center [313, 117] width 251 height 17
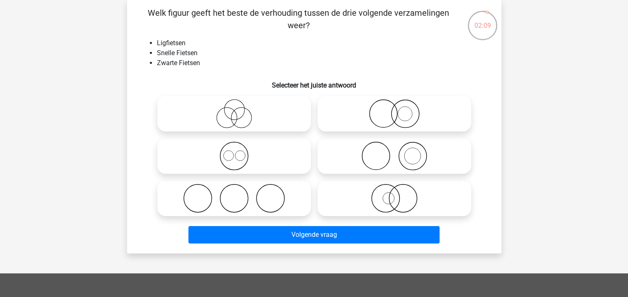
click at [244, 120] on icon at bounding box center [234, 113] width 147 height 29
click at [239, 110] on input "radio" at bounding box center [236, 106] width 5 height 5
radio input "true"
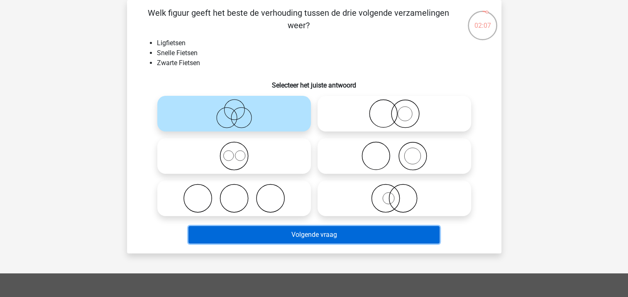
click at [340, 239] on button "Volgende vraag" at bounding box center [313, 234] width 251 height 17
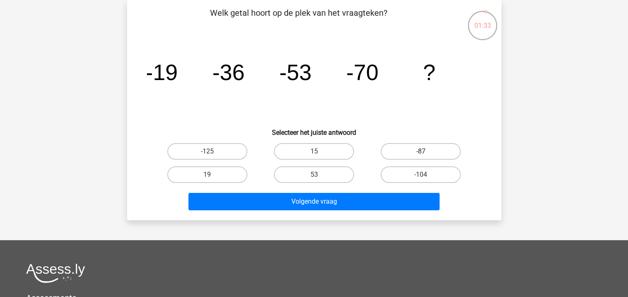
click at [402, 151] on label "-87" at bounding box center [420, 151] width 80 height 17
click at [421, 151] on input "-87" at bounding box center [423, 153] width 5 height 5
radio input "true"
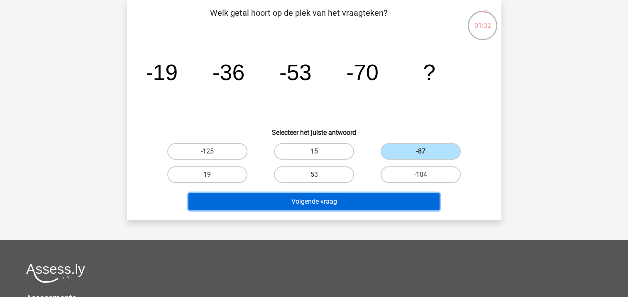
click at [337, 204] on button "Volgende vraag" at bounding box center [313, 201] width 251 height 17
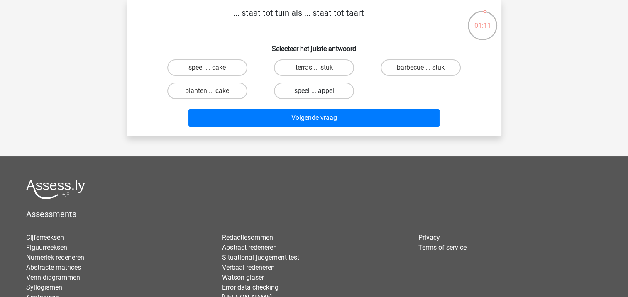
click at [337, 93] on label "speel ... appel" at bounding box center [314, 91] width 80 height 17
click at [319, 93] on input "speel ... appel" at bounding box center [316, 93] width 5 height 5
radio input "true"
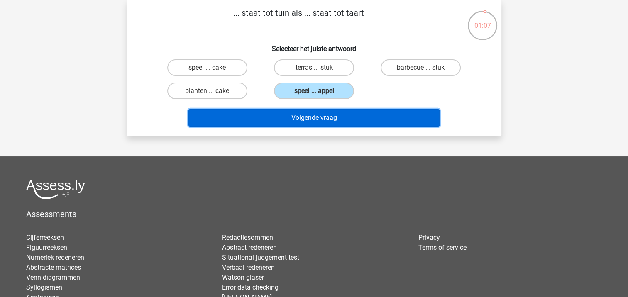
click at [345, 115] on button "Volgende vraag" at bounding box center [313, 117] width 251 height 17
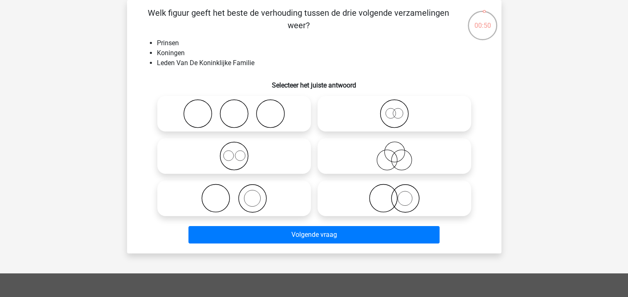
click at [236, 166] on icon at bounding box center [234, 155] width 147 height 29
click at [236, 152] on input "radio" at bounding box center [236, 148] width 5 height 5
radio input "true"
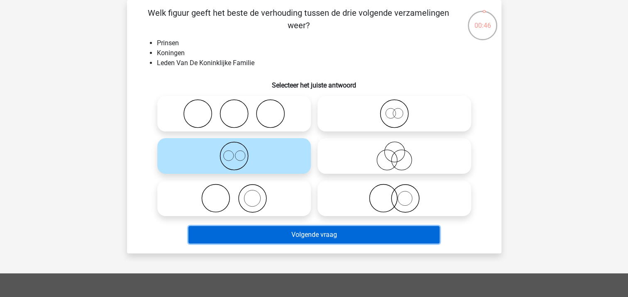
click at [294, 236] on button "Volgende vraag" at bounding box center [313, 234] width 251 height 17
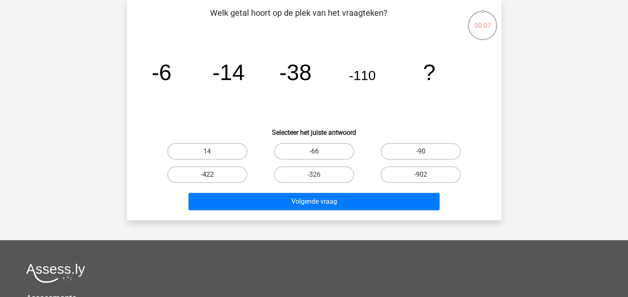
click at [235, 177] on label "-422" at bounding box center [207, 174] width 80 height 17
click at [212, 177] on input "-422" at bounding box center [209, 177] width 5 height 5
radio input "true"
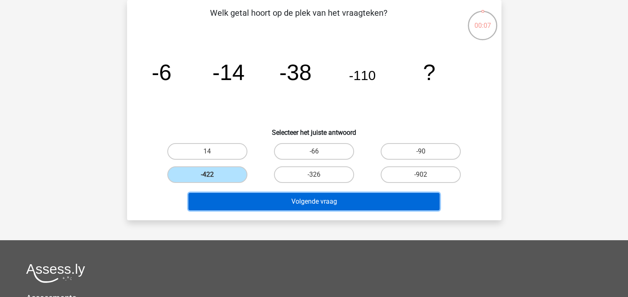
click at [298, 202] on button "Volgende vraag" at bounding box center [313, 201] width 251 height 17
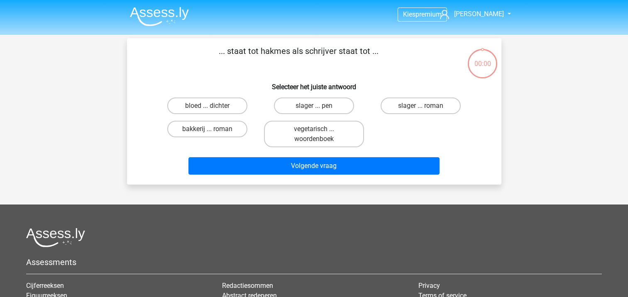
scroll to position [38, 0]
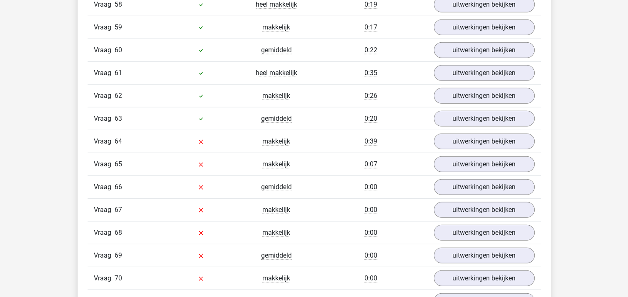
scroll to position [2240, 0]
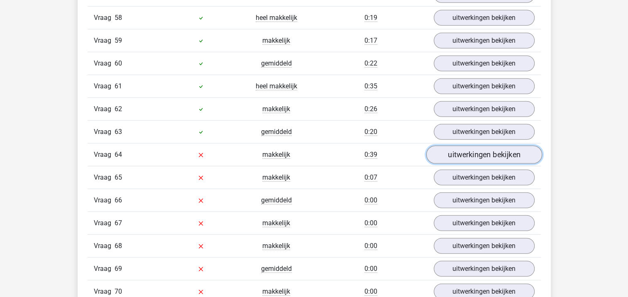
click at [481, 146] on link "uitwerkingen bekijken" at bounding box center [484, 155] width 116 height 18
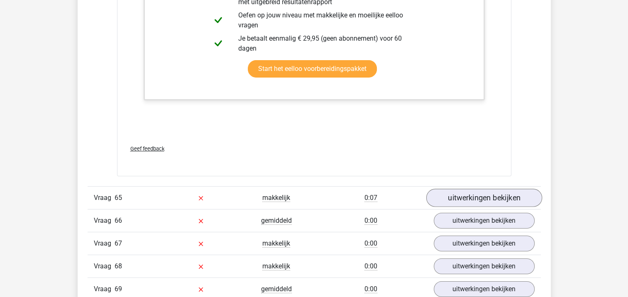
scroll to position [2738, 0]
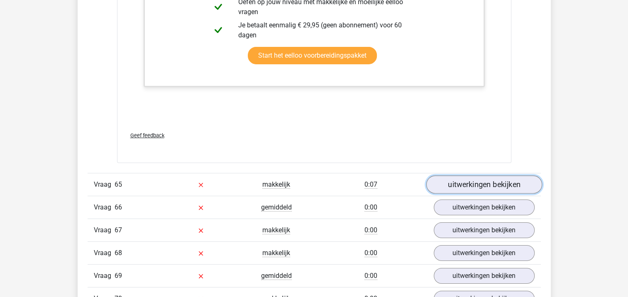
click at [467, 176] on link "uitwerkingen bekijken" at bounding box center [484, 185] width 116 height 18
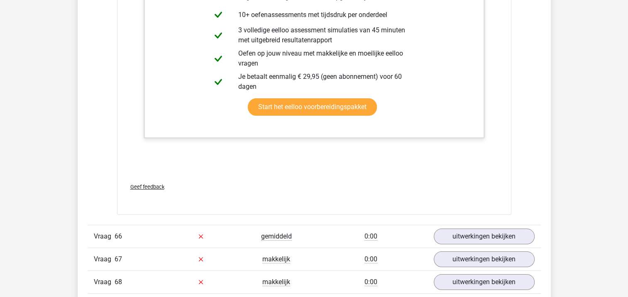
scroll to position [3153, 0]
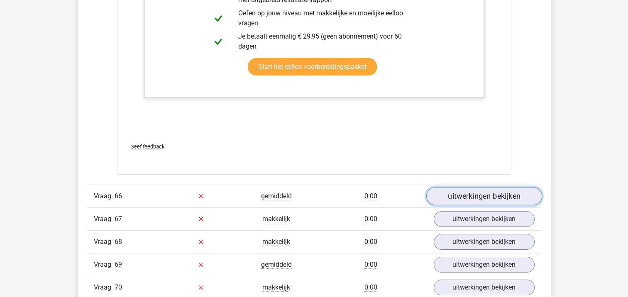
click at [483, 187] on link "uitwerkingen bekijken" at bounding box center [484, 196] width 116 height 18
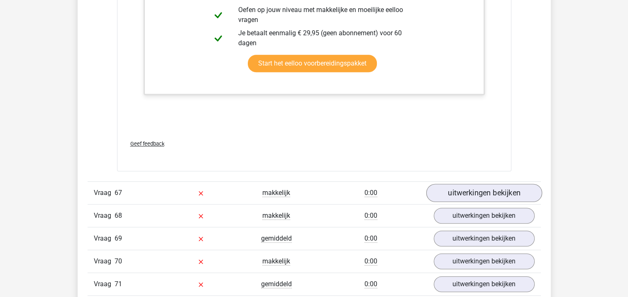
scroll to position [3734, 0]
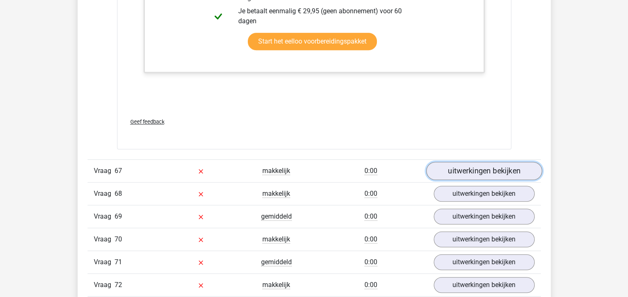
click at [479, 162] on link "uitwerkingen bekijken" at bounding box center [484, 171] width 116 height 18
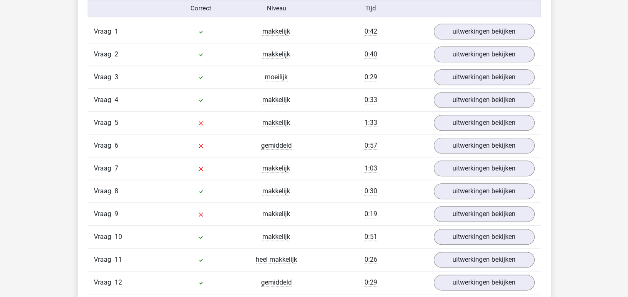
scroll to position [913, 0]
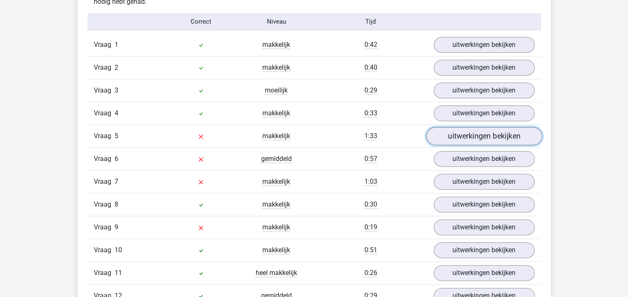
click at [468, 141] on link "uitwerkingen bekijken" at bounding box center [484, 136] width 116 height 18
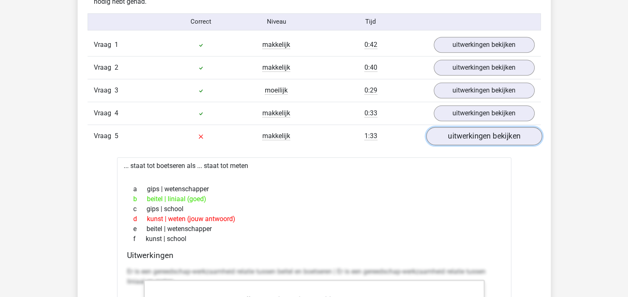
click at [480, 139] on link "uitwerkingen bekijken" at bounding box center [484, 136] width 116 height 18
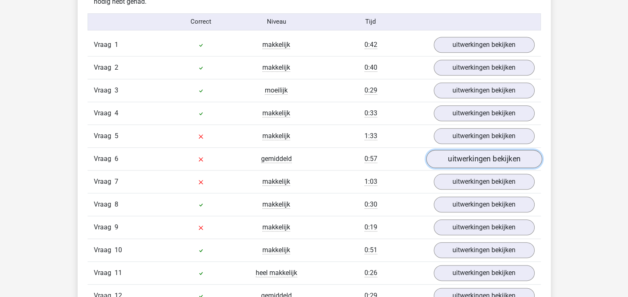
click at [476, 159] on link "uitwerkingen bekijken" at bounding box center [484, 159] width 116 height 18
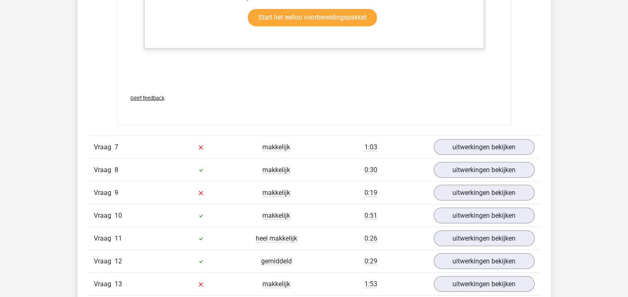
scroll to position [1494, 0]
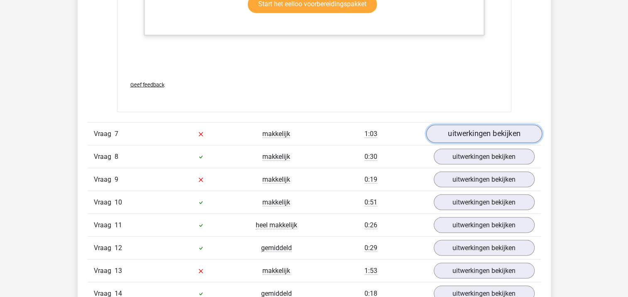
click at [486, 134] on link "uitwerkingen bekijken" at bounding box center [484, 133] width 116 height 18
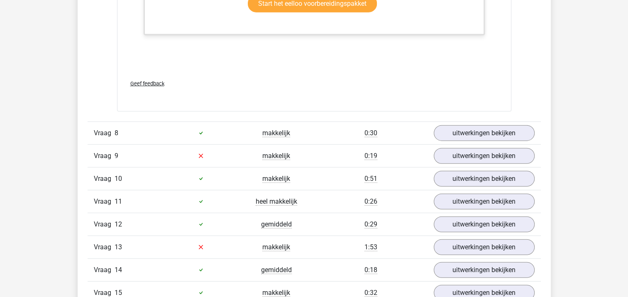
scroll to position [2033, 0]
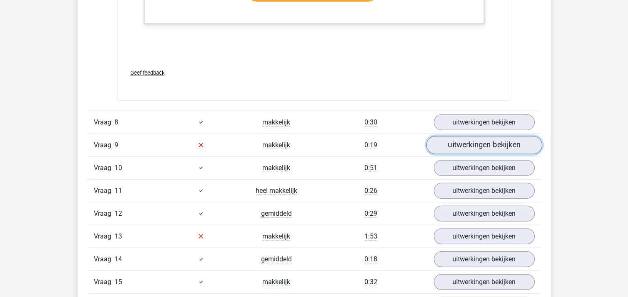
click at [487, 137] on link "uitwerkingen bekijken" at bounding box center [484, 145] width 116 height 18
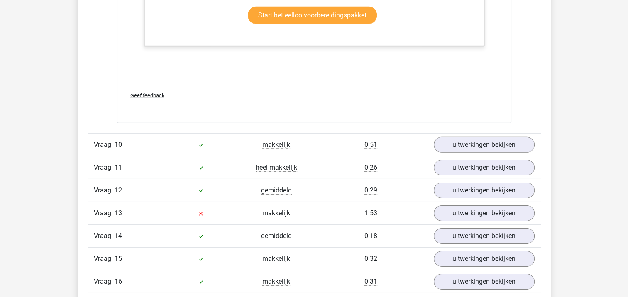
scroll to position [2614, 0]
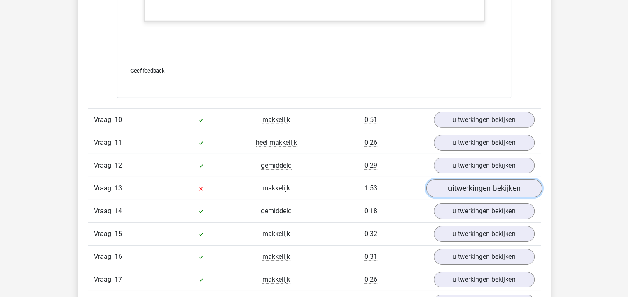
click at [480, 185] on link "uitwerkingen bekijken" at bounding box center [484, 188] width 116 height 18
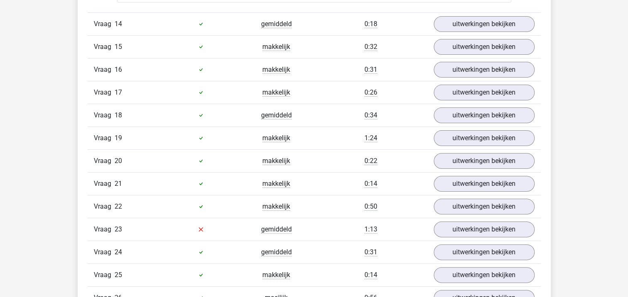
scroll to position [3319, 0]
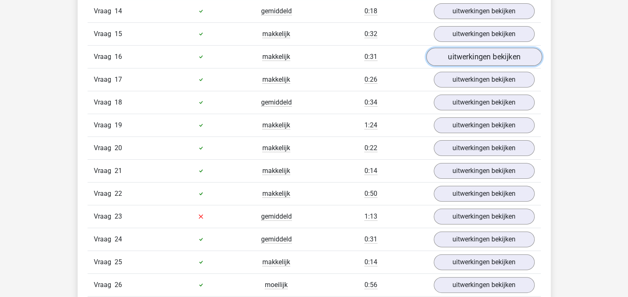
click at [462, 55] on link "uitwerkingen bekijken" at bounding box center [484, 57] width 116 height 18
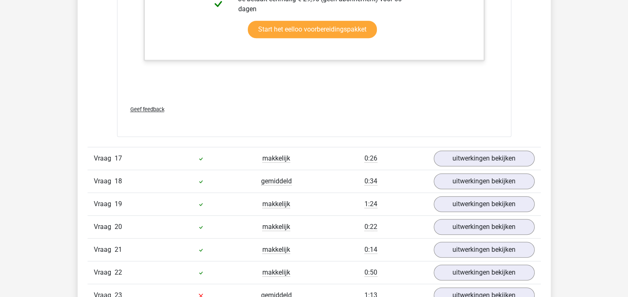
scroll to position [3817, 0]
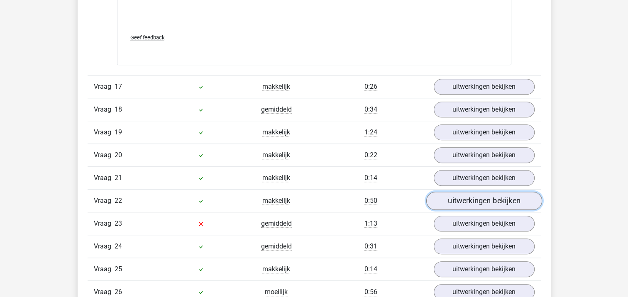
click at [485, 193] on link "uitwerkingen bekijken" at bounding box center [484, 201] width 116 height 18
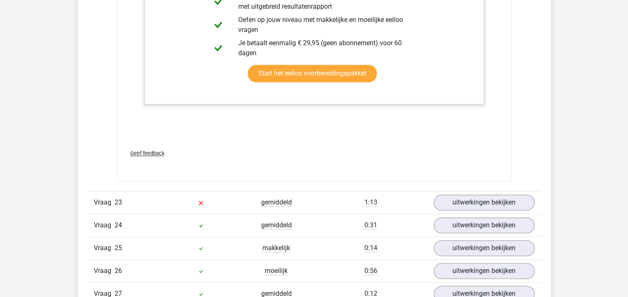
scroll to position [4398, 0]
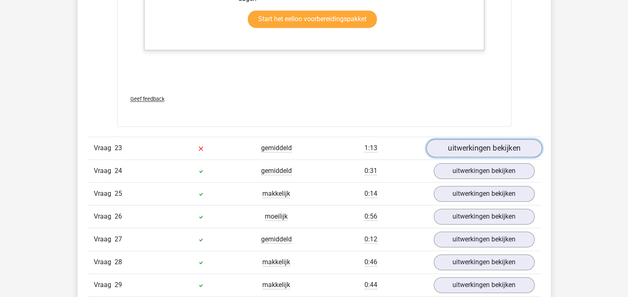
click at [472, 141] on link "uitwerkingen bekijken" at bounding box center [484, 148] width 116 height 18
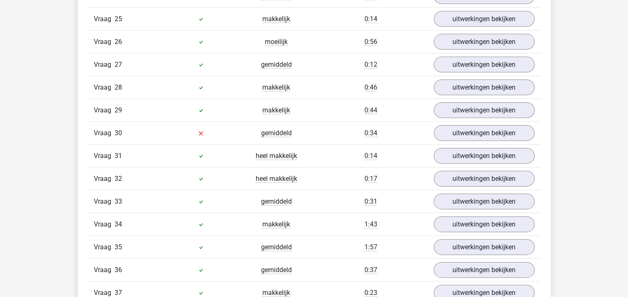
scroll to position [4978, 0]
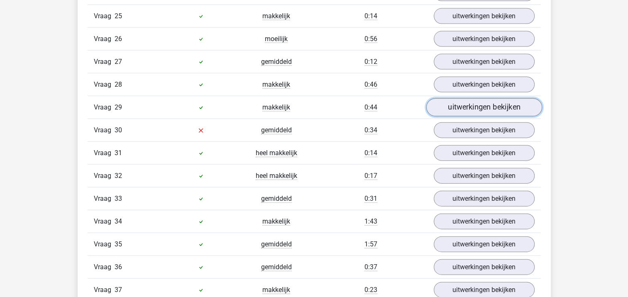
click at [480, 100] on link "uitwerkingen bekijken" at bounding box center [484, 107] width 116 height 18
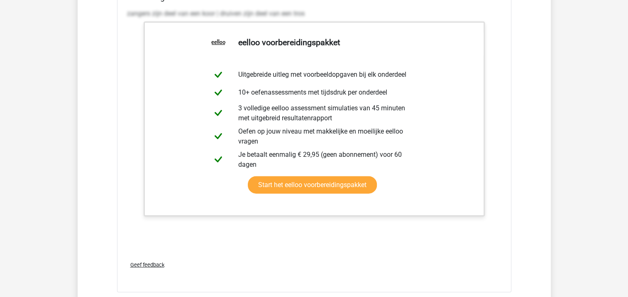
scroll to position [5269, 0]
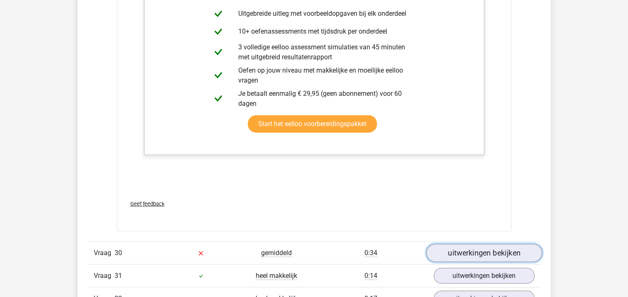
click at [481, 246] on link "uitwerkingen bekijken" at bounding box center [484, 253] width 116 height 18
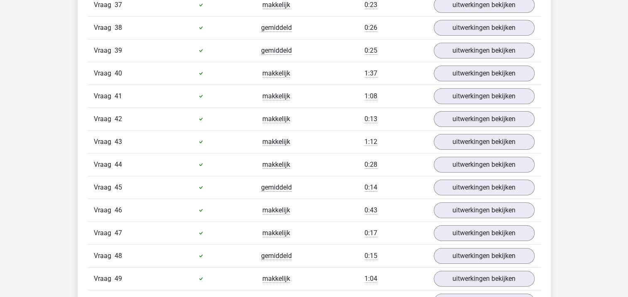
scroll to position [6223, 0]
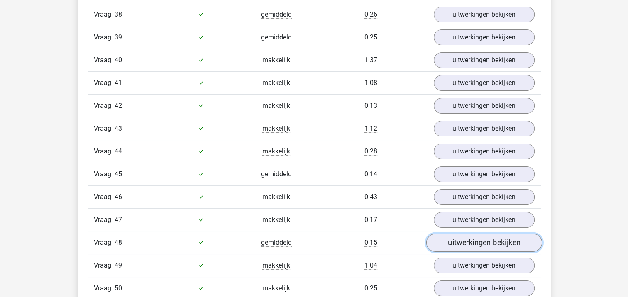
click at [465, 234] on link "uitwerkingen bekijken" at bounding box center [484, 243] width 116 height 18
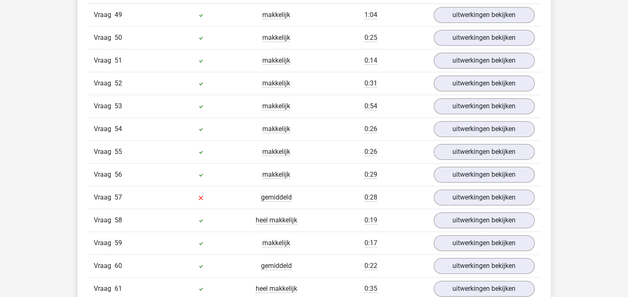
scroll to position [7011, 0]
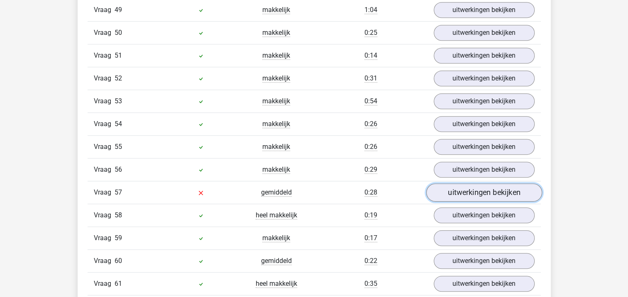
click at [475, 183] on link "uitwerkingen bekijken" at bounding box center [484, 192] width 116 height 18
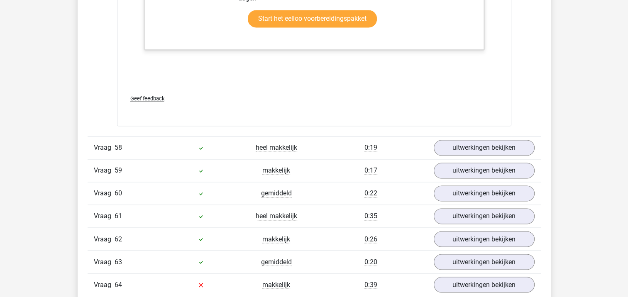
scroll to position [7675, 0]
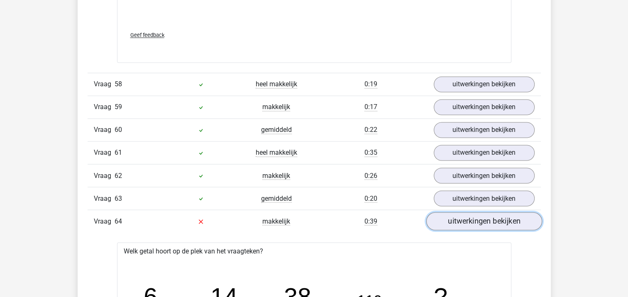
click at [459, 212] on link "uitwerkingen bekijken" at bounding box center [484, 221] width 116 height 18
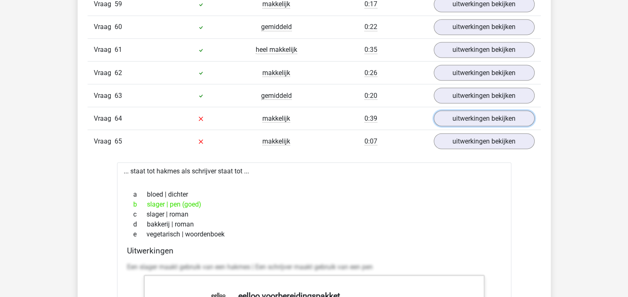
scroll to position [7758, 0]
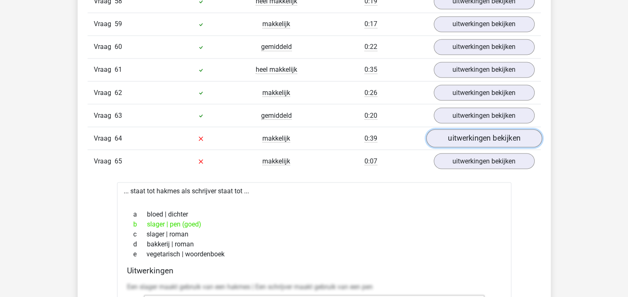
click at [474, 129] on link "uitwerkingen bekijken" at bounding box center [484, 138] width 116 height 18
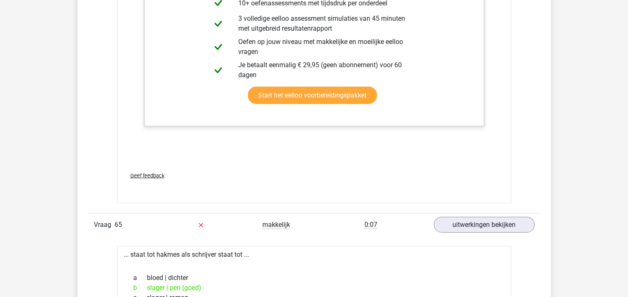
scroll to position [8214, 0]
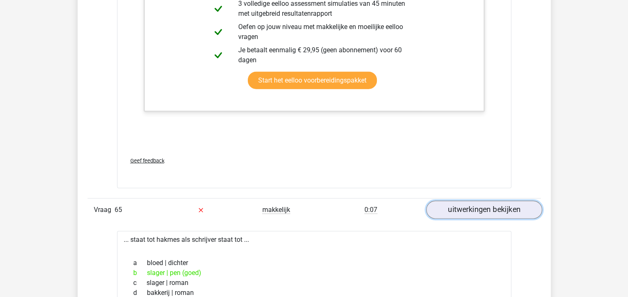
click at [507, 201] on link "uitwerkingen bekijken" at bounding box center [484, 210] width 116 height 18
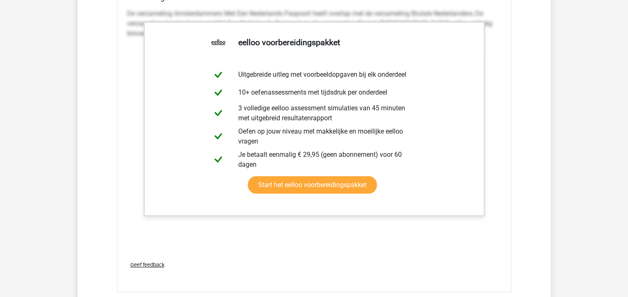
scroll to position [8546, 0]
